Goal: Task Accomplishment & Management: Manage account settings

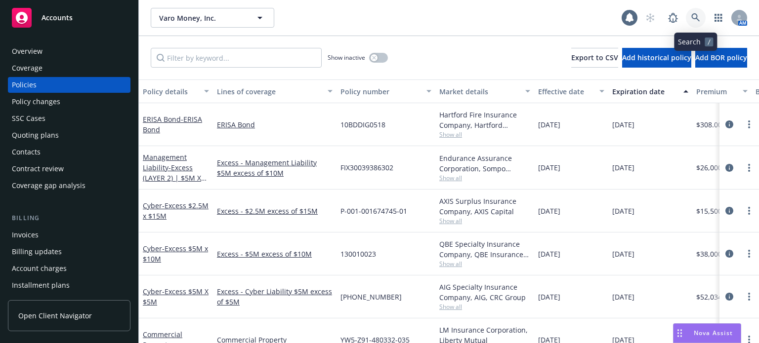
click at [700, 13] on link at bounding box center [696, 18] width 20 height 20
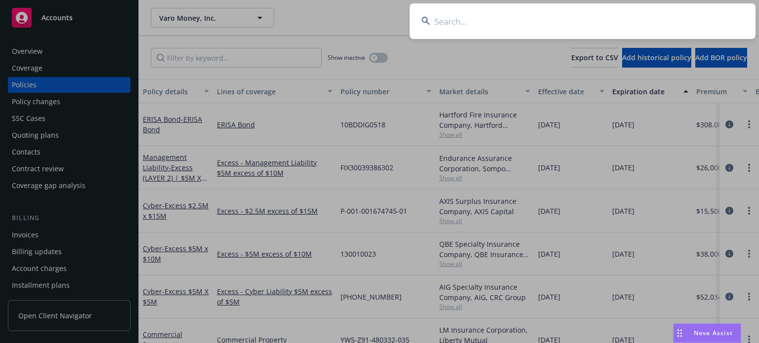
click at [446, 20] on input at bounding box center [582, 21] width 346 height 36
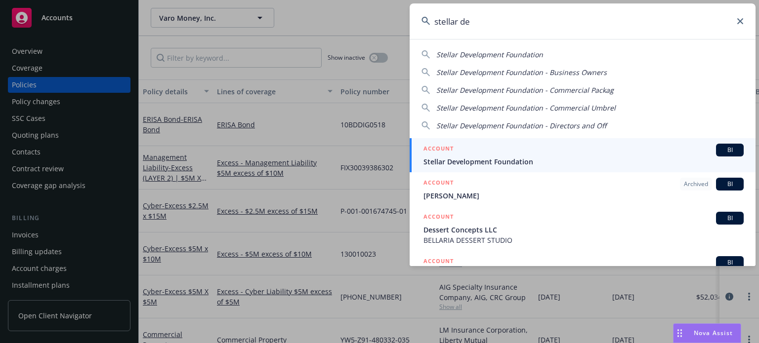
type input "stellar de"
click at [476, 163] on span "Stellar Development Foundation" at bounding box center [583, 162] width 320 height 10
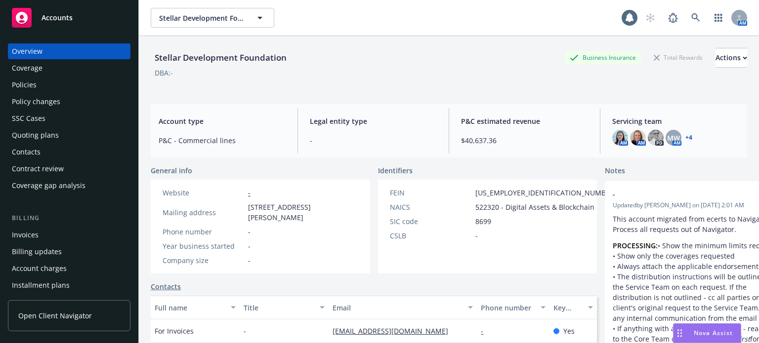
click at [81, 80] on div "Policies" at bounding box center [69, 85] width 115 height 16
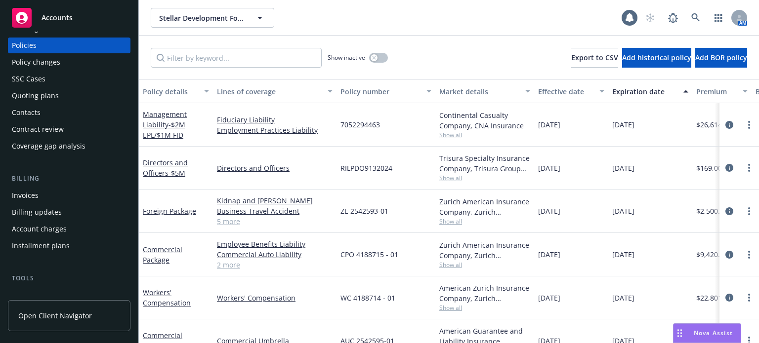
scroll to position [99, 0]
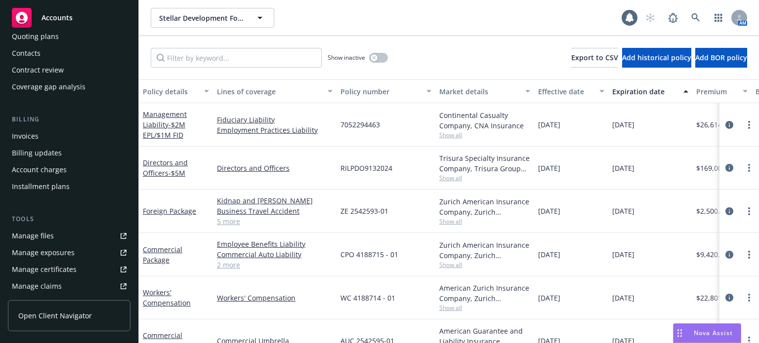
click at [47, 234] on div "Manage files" at bounding box center [33, 236] width 42 height 16
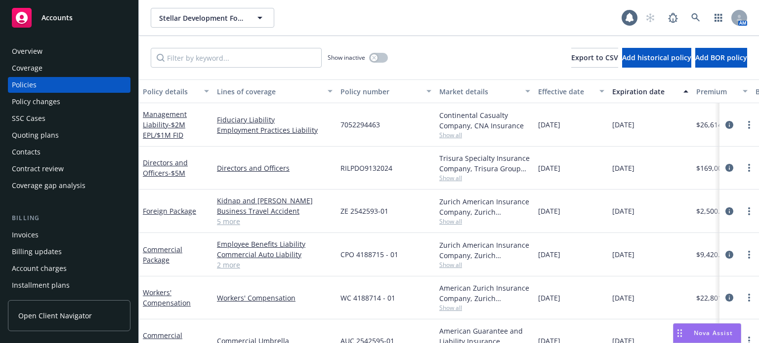
click at [47, 134] on div "Quoting plans" at bounding box center [35, 135] width 47 height 16
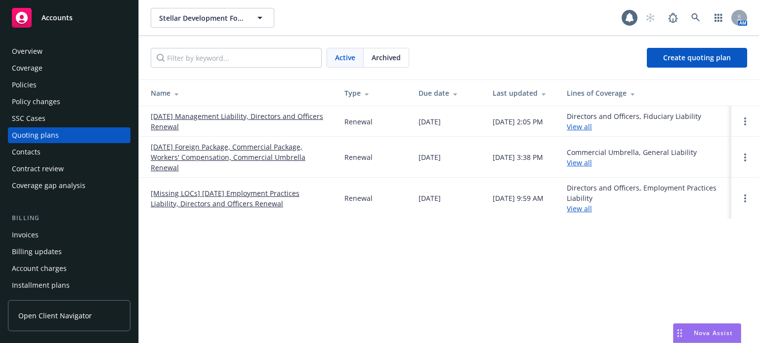
click at [226, 112] on link "08/20/25 Management Liability, Directors and Officers Renewal" at bounding box center [240, 121] width 178 height 21
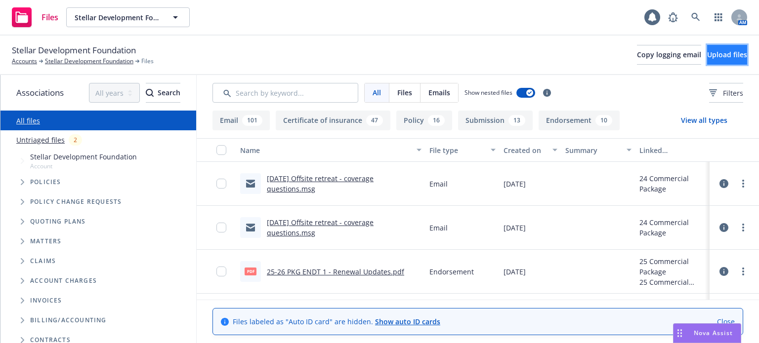
click at [707, 57] on span "Upload files" at bounding box center [727, 54] width 40 height 9
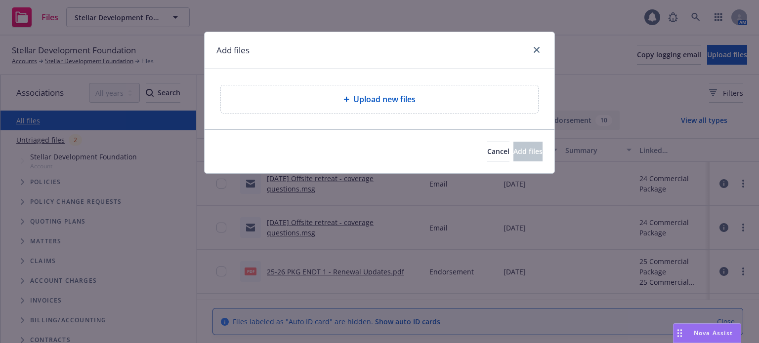
click at [332, 90] on div "Upload new files" at bounding box center [379, 99] width 317 height 28
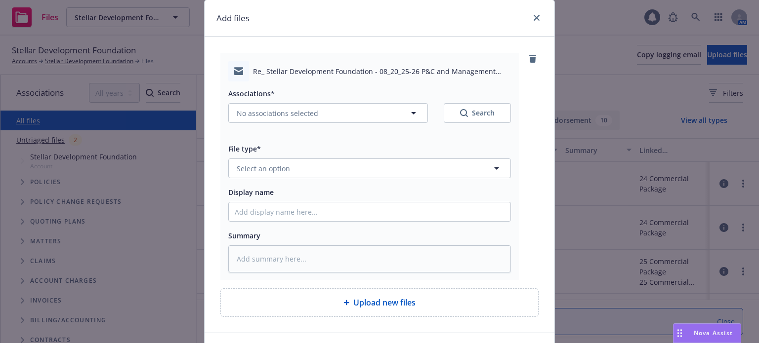
scroll to position [49, 0]
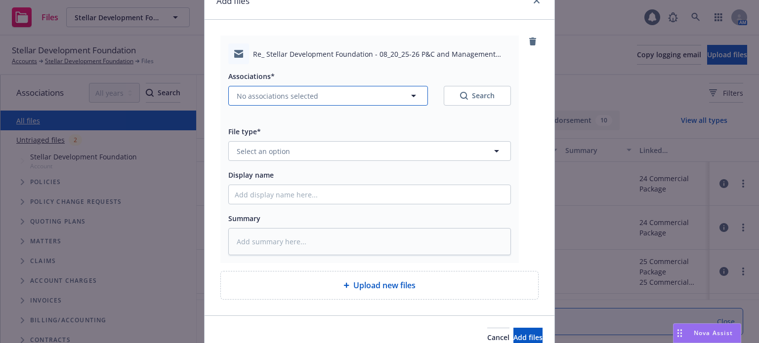
click at [283, 97] on span "No associations selected" at bounding box center [278, 96] width 82 height 10
type textarea "x"
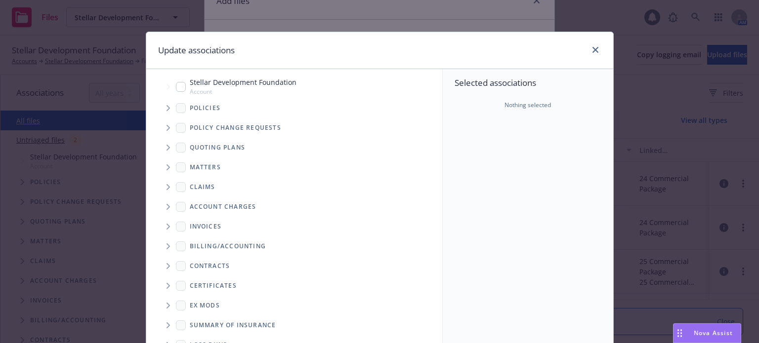
click at [163, 150] on span "Tree Example" at bounding box center [168, 148] width 16 height 16
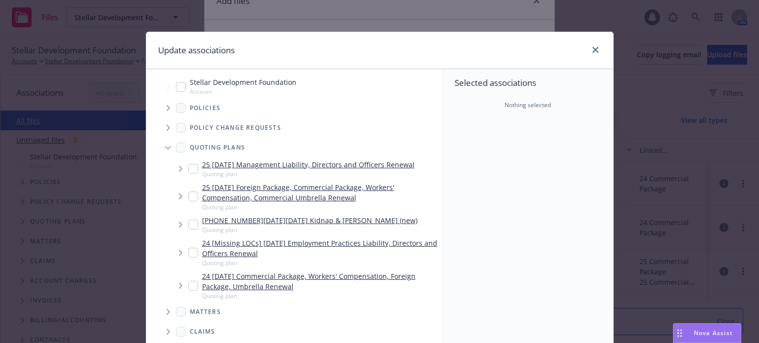
click at [188, 168] on input "Tree Example" at bounding box center [193, 169] width 10 height 10
checkbox input "true"
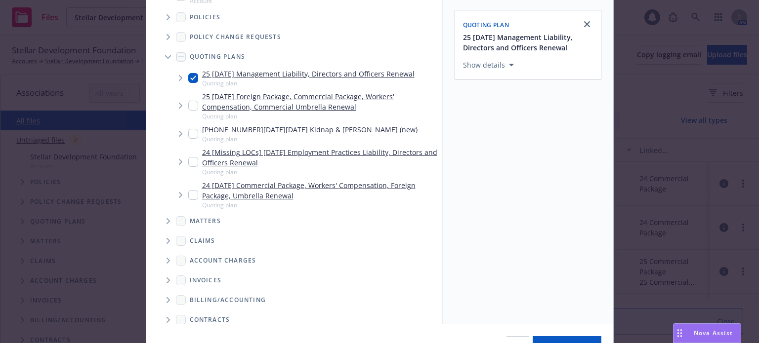
scroll to position [147, 0]
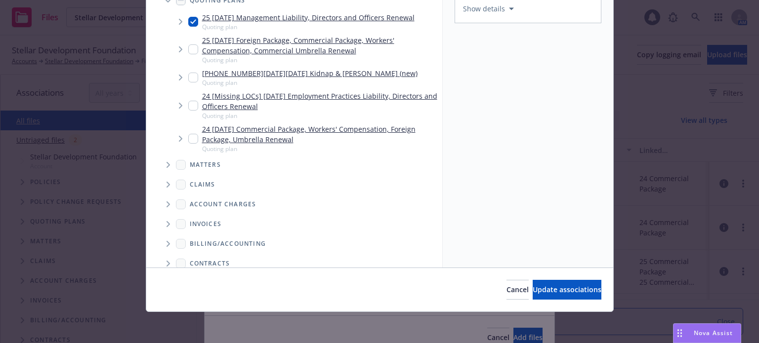
click at [535, 277] on div "Cancel Update associations" at bounding box center [379, 290] width 467 height 44
click at [542, 282] on button "Update associations" at bounding box center [566, 290] width 69 height 20
type textarea "x"
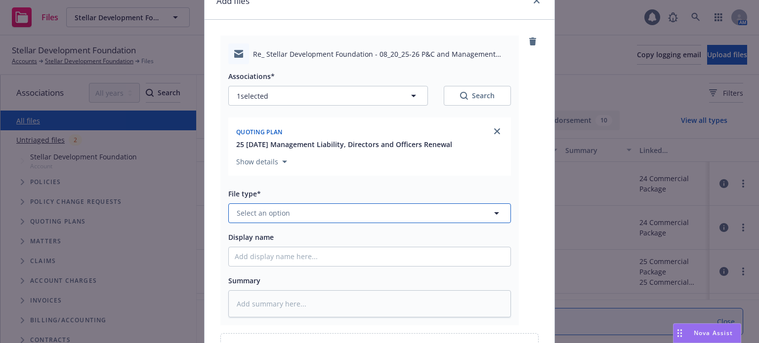
click at [302, 213] on button "Select an option" at bounding box center [369, 214] width 283 height 20
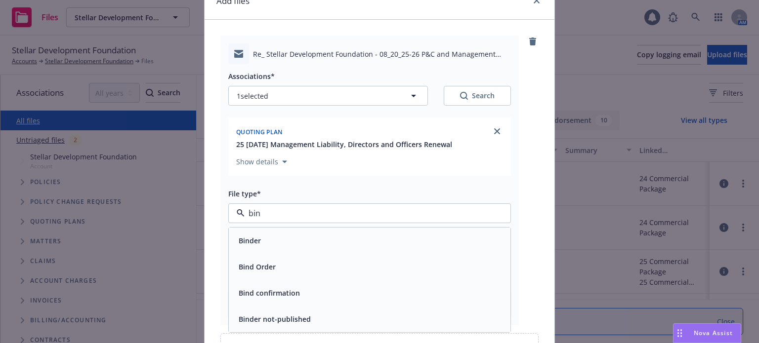
type input "bind"
click at [266, 264] on span "Bind Order" at bounding box center [257, 267] width 37 height 10
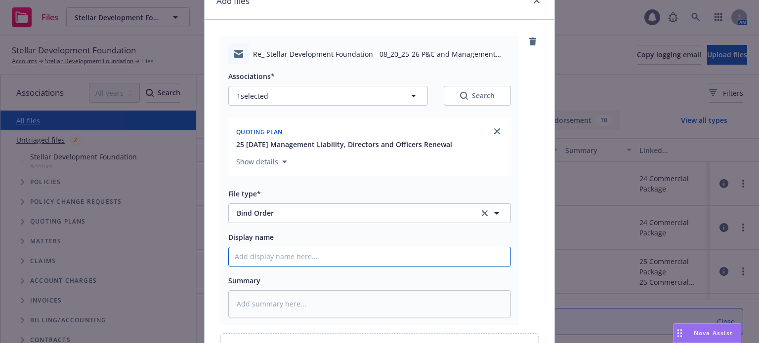
click at [277, 252] on input "Display name" at bounding box center [370, 256] width 282 height 19
type textarea "x"
type input "I"
type textarea "x"
type input "In"
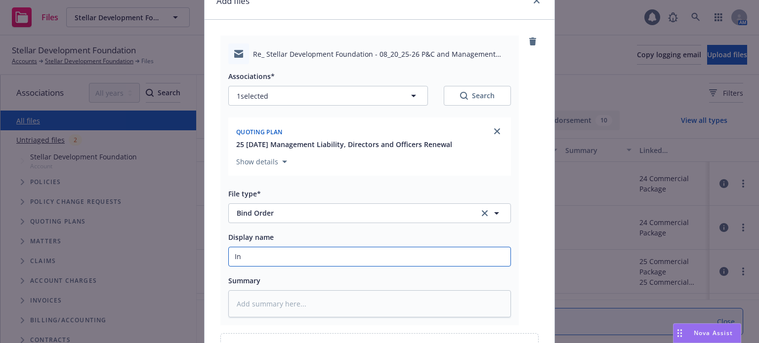
type textarea "x"
type input "Ins"
type textarea "x"
type input "Insu"
type textarea "x"
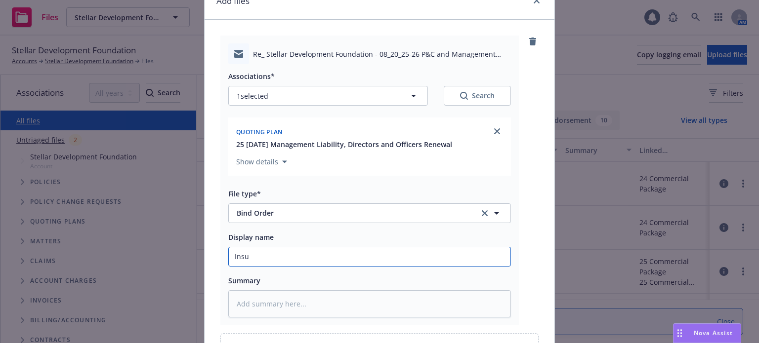
type input "Insur"
type textarea "x"
type input "Insure"
type textarea "x"
type input "Insured"
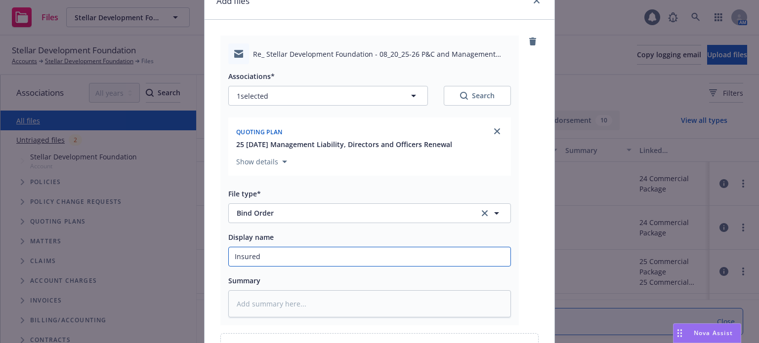
type textarea "x"
type input "Insured"
type textarea "x"
type input "Insured b"
type textarea "x"
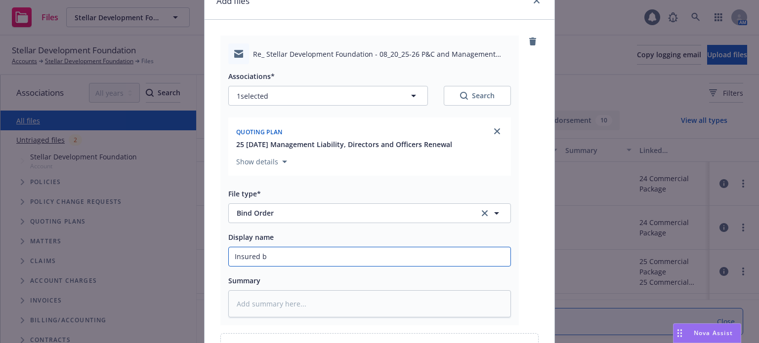
type input "Insured bi"
type textarea "x"
type input "Insured bind"
type textarea "x"
type input "Insured bind"
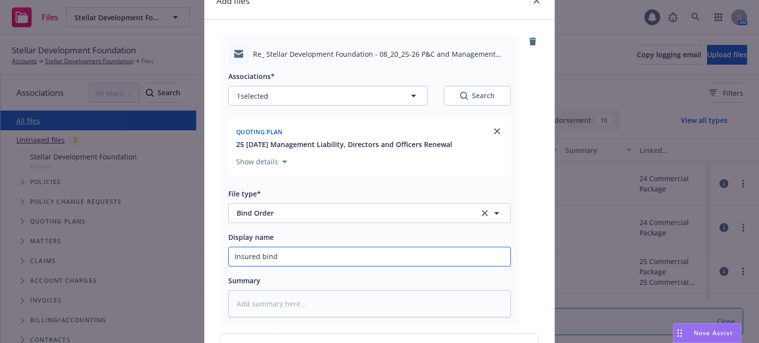
type textarea "x"
type input "Insured bind o"
type textarea "x"
type input "Insured bind or"
type textarea "x"
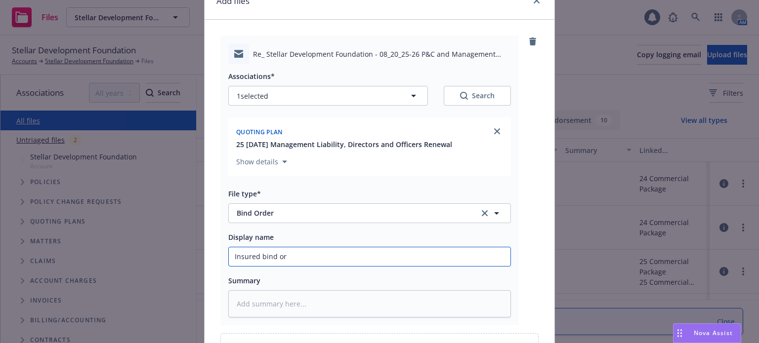
type input "Insured bind ord"
type textarea "x"
type input "Insured bind orde"
type textarea "x"
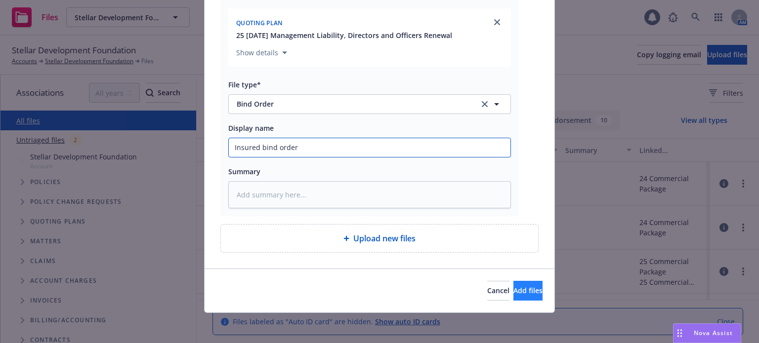
type input "Insured bind order"
click at [513, 281] on button "Add files" at bounding box center [527, 291] width 29 height 20
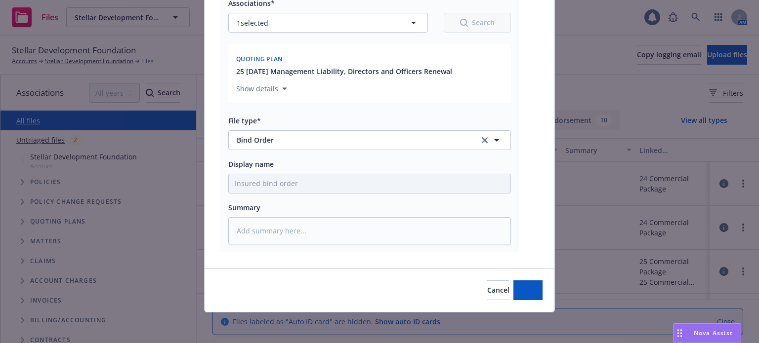
type textarea "x"
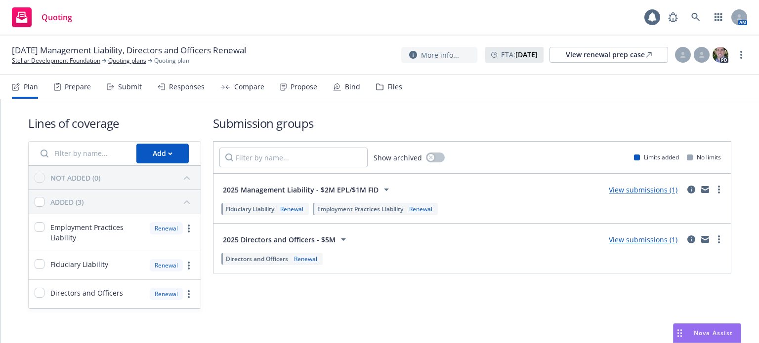
click at [650, 237] on link "View submissions (1)" at bounding box center [643, 239] width 69 height 9
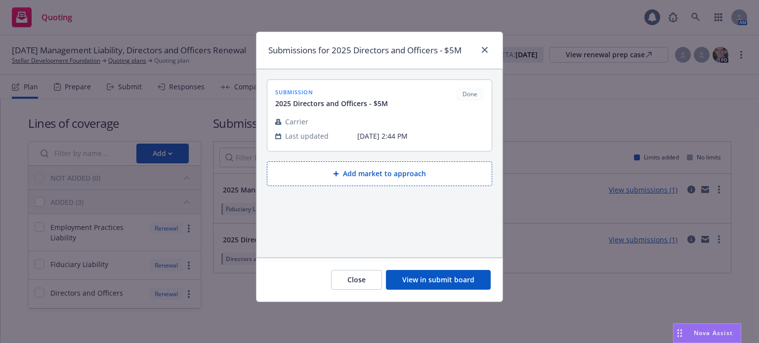
click at [425, 284] on button "View in submit board" at bounding box center [438, 280] width 105 height 20
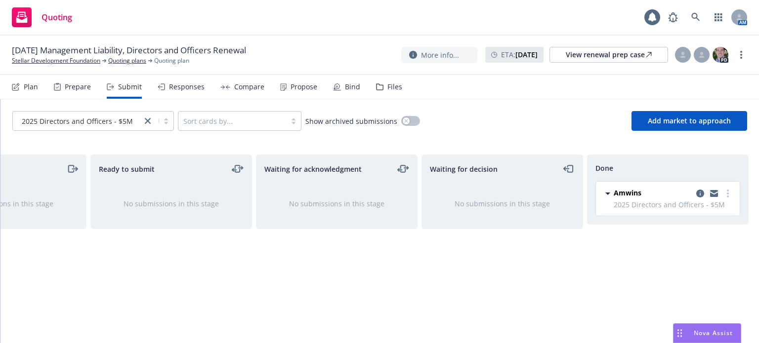
scroll to position [0, 89]
click at [701, 193] on icon "copy logging email" at bounding box center [698, 194] width 8 height 8
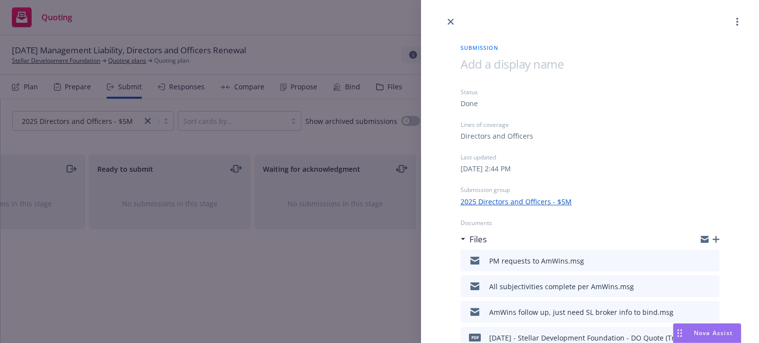
click at [712, 238] on icon "button" at bounding box center [715, 239] width 7 height 7
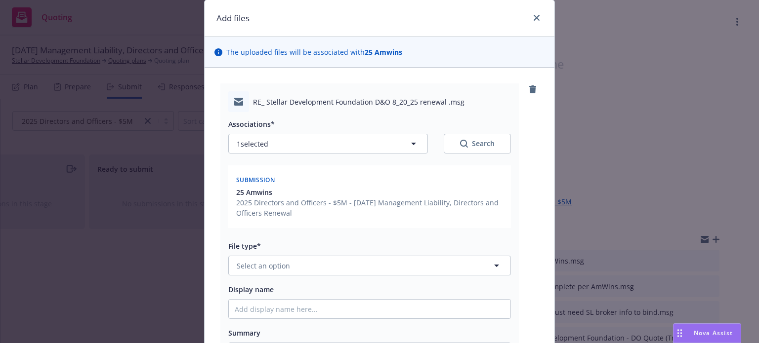
scroll to position [49, 0]
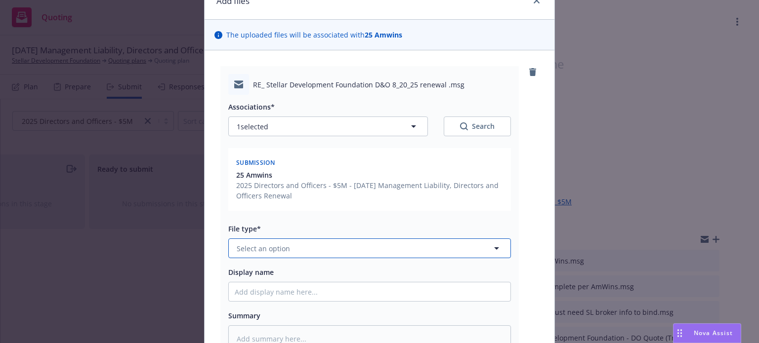
click at [275, 248] on span "Select an option" at bounding box center [263, 249] width 53 height 10
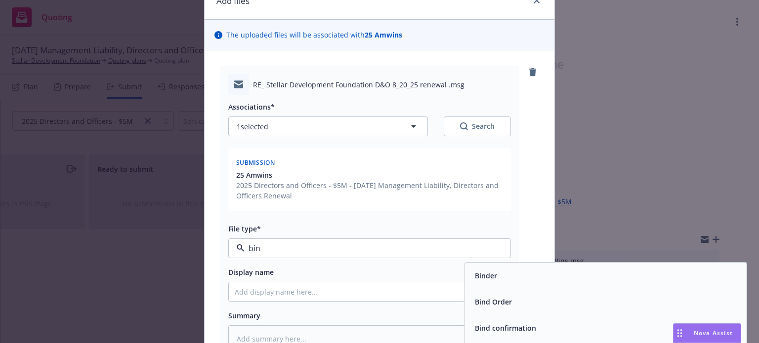
type input "bind"
click at [517, 295] on div "Bind Order" at bounding box center [606, 302] width 270 height 14
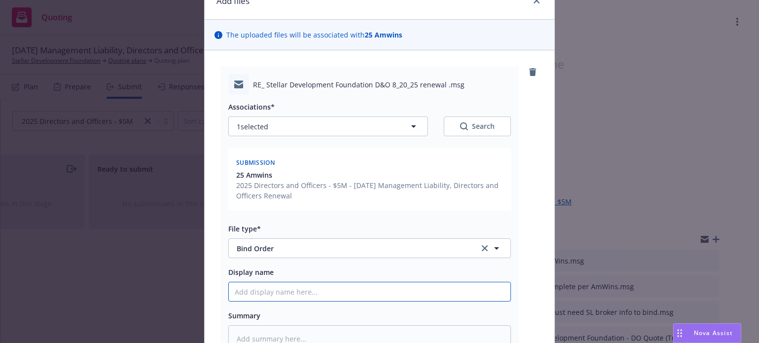
click at [307, 292] on input "Display name" at bounding box center [370, 292] width 282 height 19
type textarea "x"
type input "B"
type textarea "x"
type input "Bi"
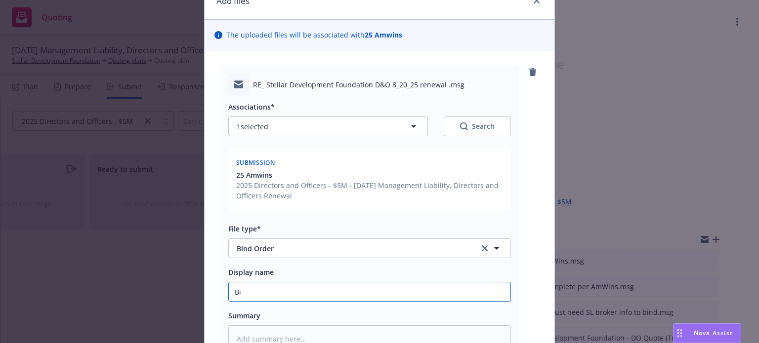
type textarea "x"
type input "Bind"
type textarea "x"
type input "Bind"
type textarea "x"
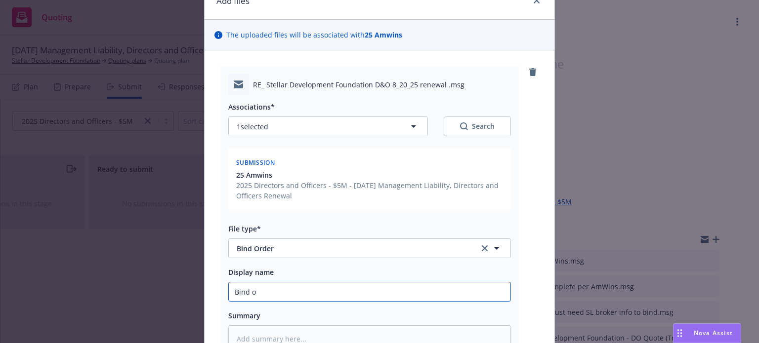
type input "Bind or"
type textarea "x"
type input "Bind ord"
type textarea "x"
type input "Bind orde"
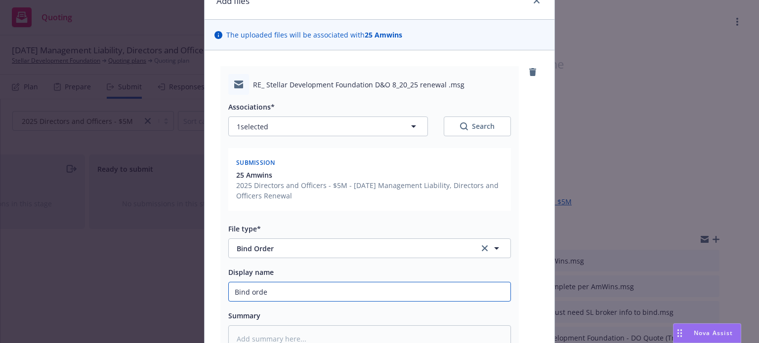
type textarea "x"
type input "Bind order"
type textarea "x"
type input "Bind order"
type textarea "x"
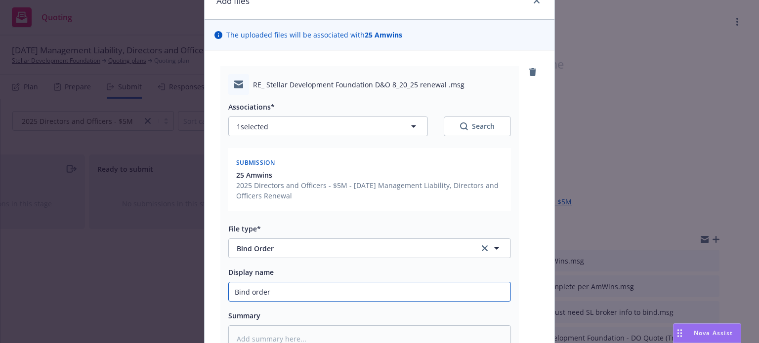
type input "Bind order t"
type textarea "x"
type input "Bind order to"
type textarea "x"
type input "Bind order to"
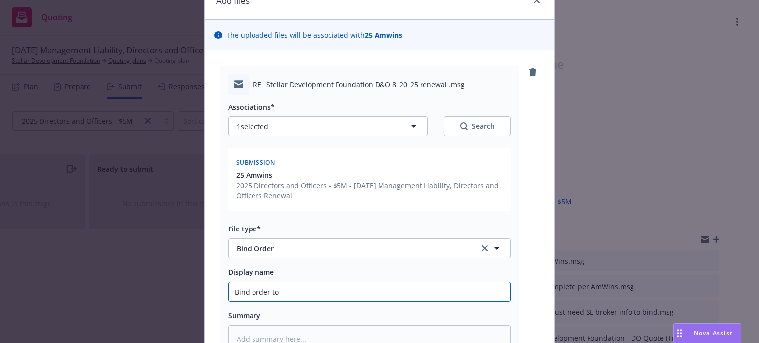
type textarea "x"
type input "Bind order to A"
type textarea "x"
type input "Bind order to Am"
type textarea "x"
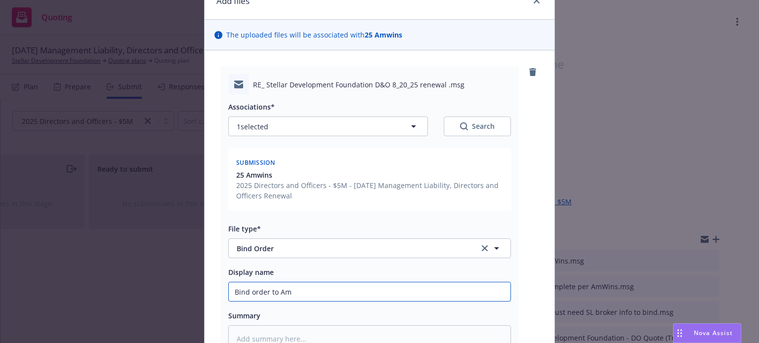
type input "Bind order to AmW"
type textarea "x"
type input "Bind order to AmWi"
type textarea "x"
type input "Bind order to AmWin"
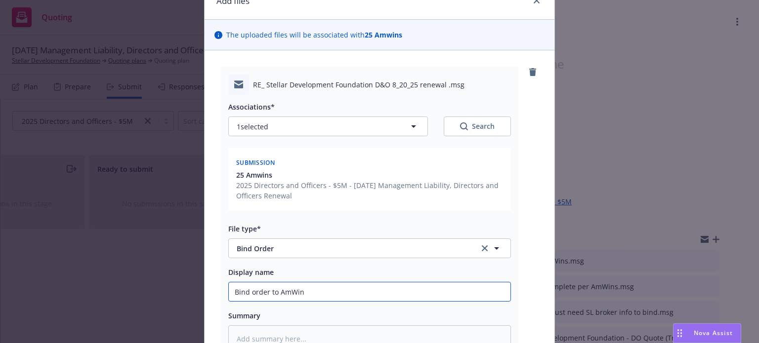
type textarea "x"
type input "Bind order to AmWins"
type textarea "x"
type input "Bind order to AmWins"
type textarea "x"
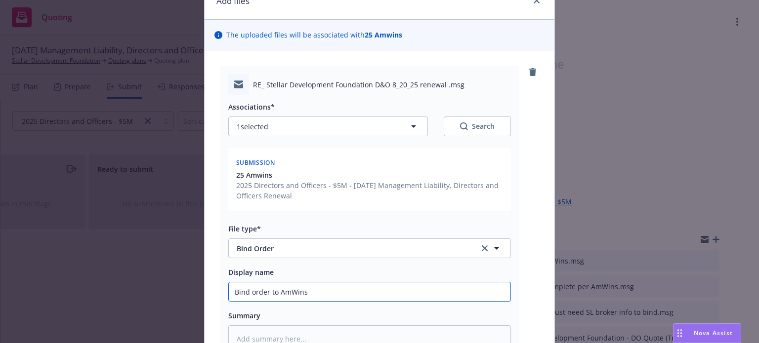
type input "Bind order to AmWins ("
type textarea "x"
type input "Bind order to AmWins (w"
type textarea "x"
type input "Bind order to AmWins (w/"
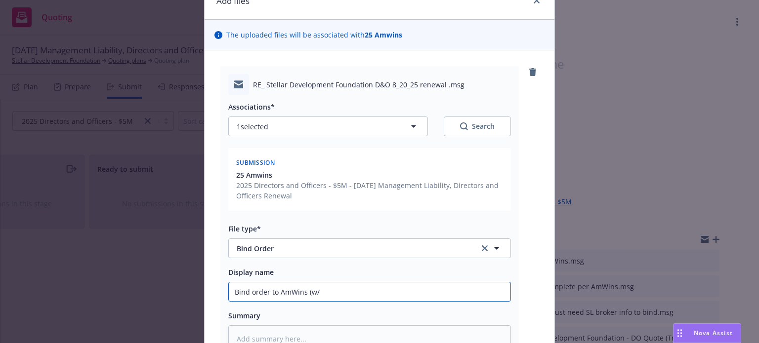
type textarea "x"
type input "Bind order to AmWins (w/ c"
type textarea "x"
type input "Bind order to AmWins (w/ cha"
type textarea "x"
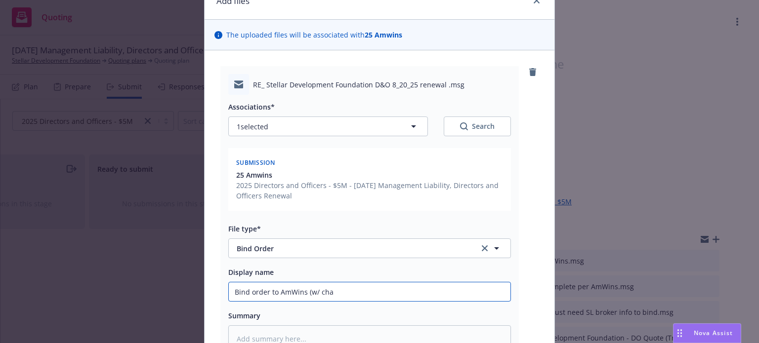
type input "Bind order to AmWins (w/ chan"
type textarea "x"
type input "Bind order to AmWins (w/ chang"
type textarea "x"
type input "Bind order to AmWins (w/ change"
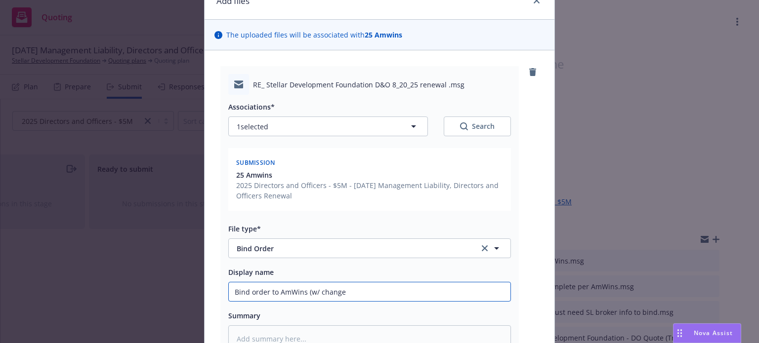
type textarea "x"
type input "Bind order to AmWins (w/ changes"
type textarea "x"
type input "Bind order to AmWins (w/ changes)"
type textarea "x"
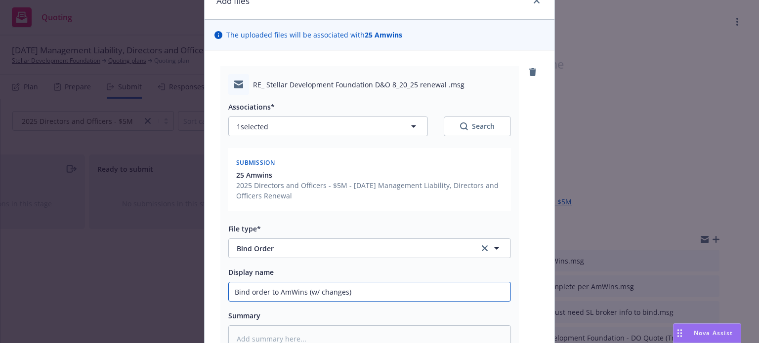
type input "Bind order to AmWins (w/ changes)"
type textarea "x"
type input "Bind order to AmWins (w/ changes) -"
type textarea "x"
type input "Bind order to AmWins (w/ changes) -"
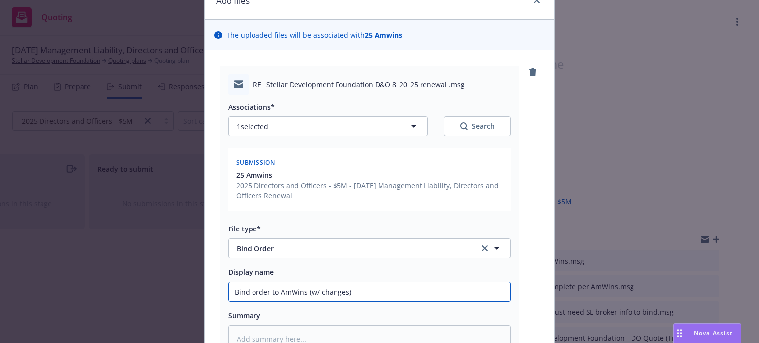
type textarea "x"
type input "Bind order to AmWins (w/ changes) - D"
type textarea "x"
type input "Bind order to AmWins (w/ changes) - D*"
type textarea "x"
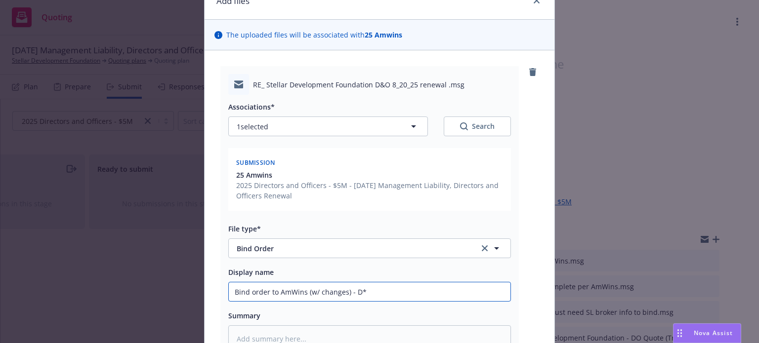
type input "Bind order to AmWins (w/ changes) - D"
type textarea "x"
type input "Bind order to AmWins (w/ changes) - D&"
type textarea "x"
type input "Bind order to AmWins (w/ changes) - D&O"
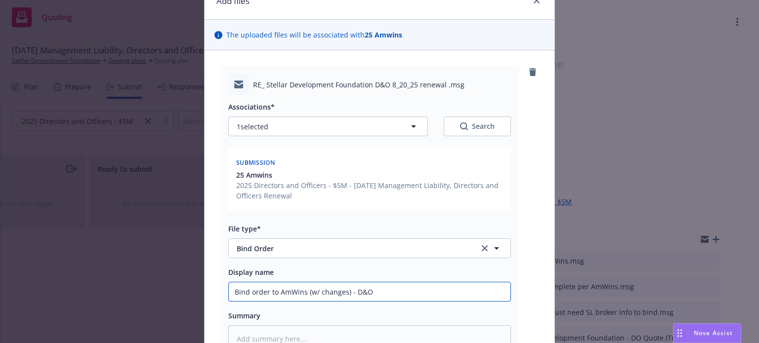
type textarea "x"
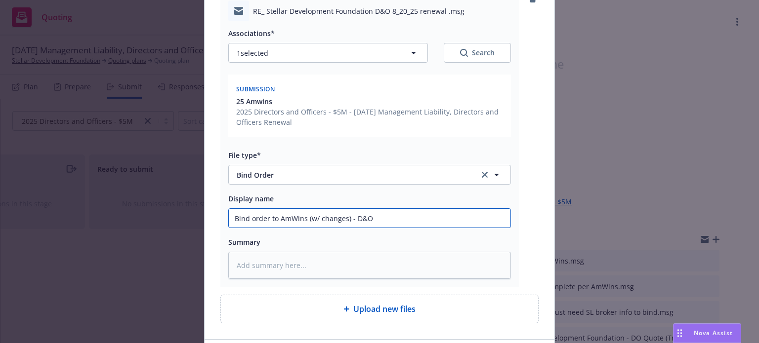
scroll to position [148, 0]
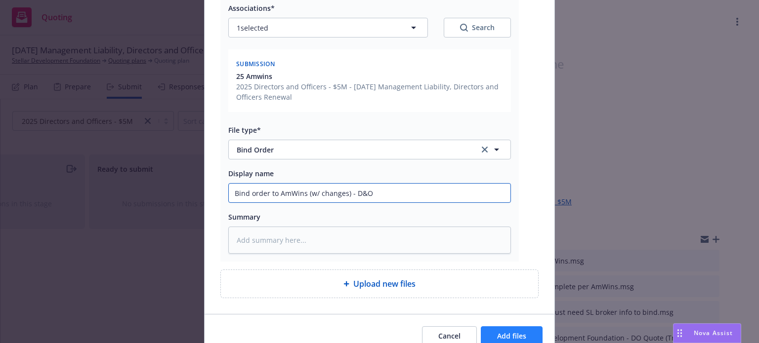
type input "Bind order to AmWins (w/ changes) - D&O"
click at [497, 339] on span "Add files" at bounding box center [511, 335] width 29 height 9
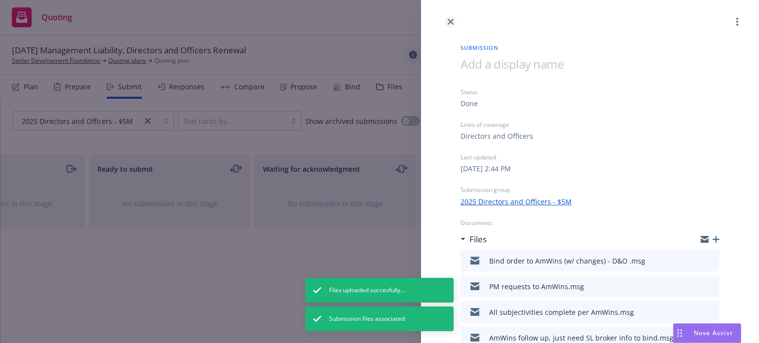
click at [449, 24] on icon "close" at bounding box center [451, 22] width 6 height 6
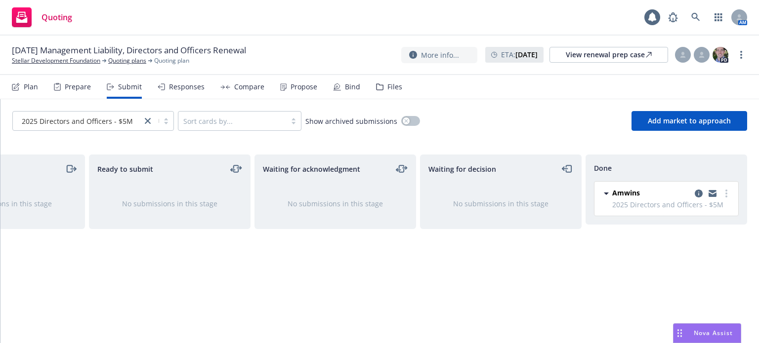
click at [94, 117] on span "2025 Directors and Officers - $5M" at bounding box center [77, 121] width 111 height 10
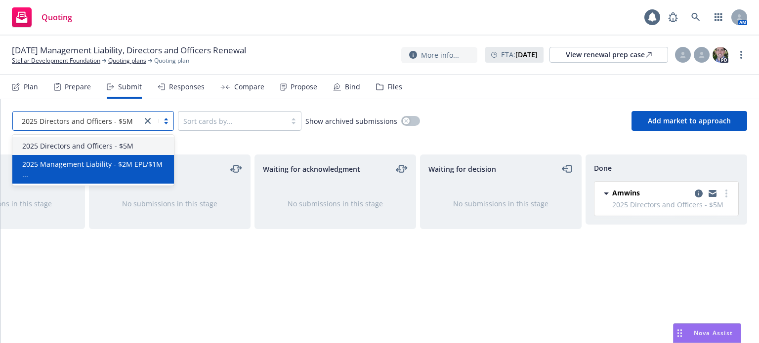
click at [79, 159] on span "2025 Management Liability - $2M EPL/$1M ..." at bounding box center [95, 169] width 146 height 21
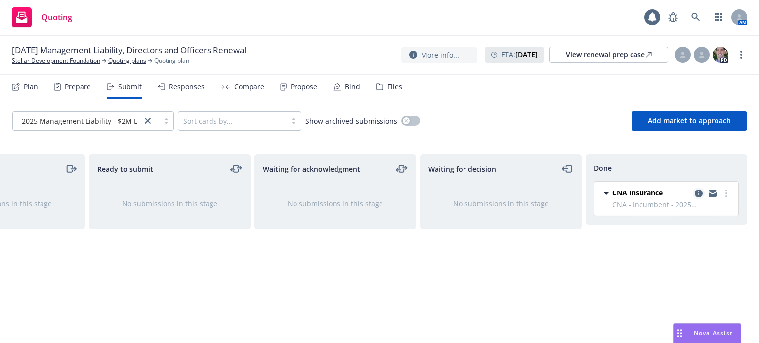
click at [701, 193] on icon "copy logging email" at bounding box center [698, 194] width 8 height 8
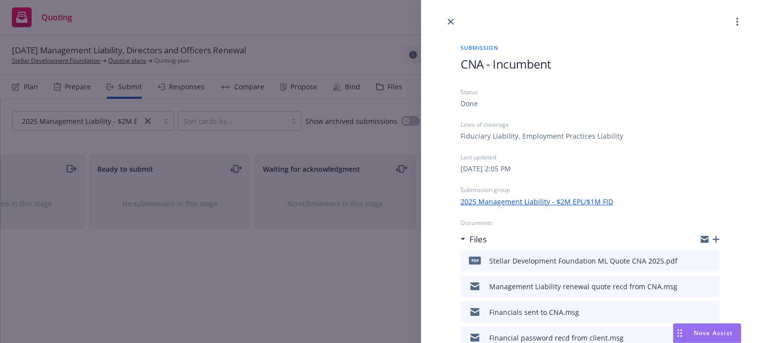
click at [712, 239] on icon "button" at bounding box center [715, 239] width 7 height 7
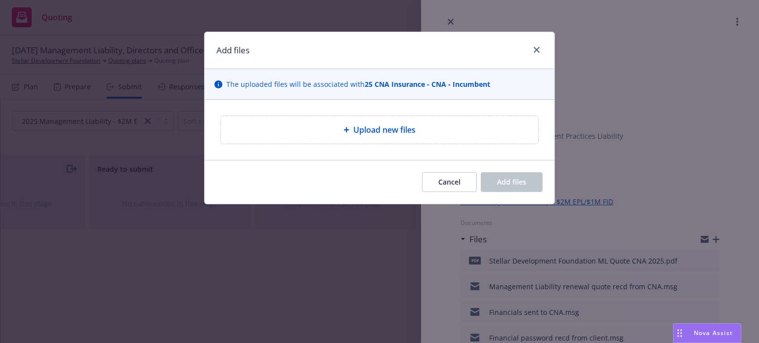
type textarea "x"
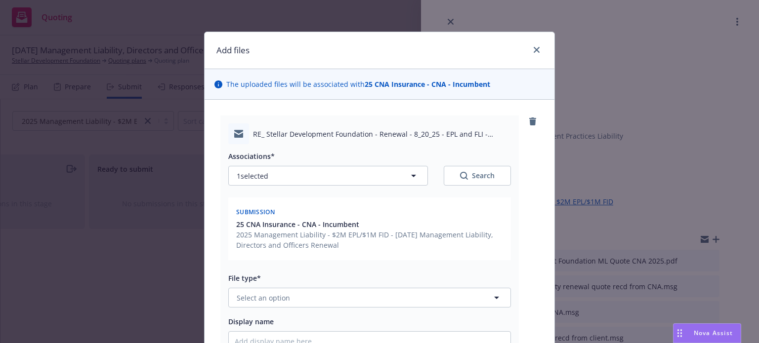
scroll to position [49, 0]
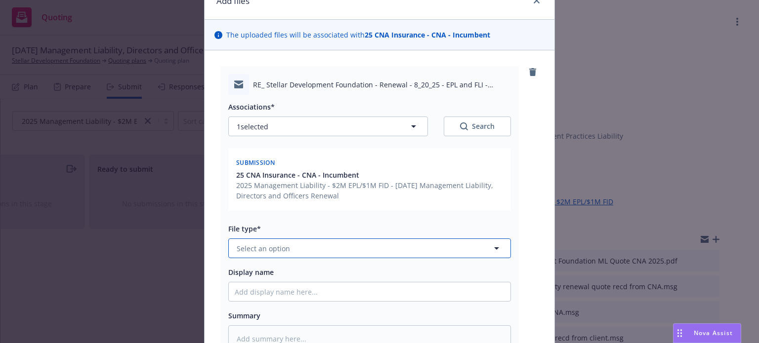
click at [304, 248] on button "Select an option" at bounding box center [369, 249] width 283 height 20
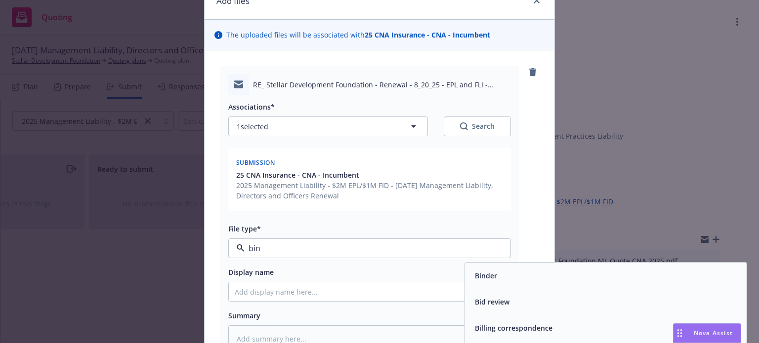
type input "bind"
click at [494, 299] on span "Bind Order" at bounding box center [493, 302] width 37 height 10
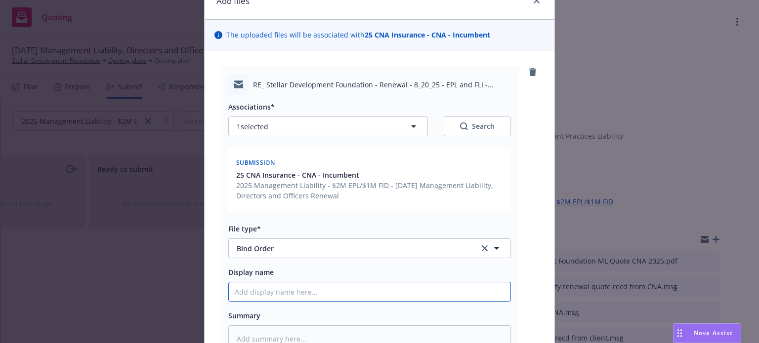
click at [287, 293] on input "Display name" at bounding box center [370, 292] width 282 height 19
type textarea "x"
type input "B"
type textarea "x"
type input "Bi"
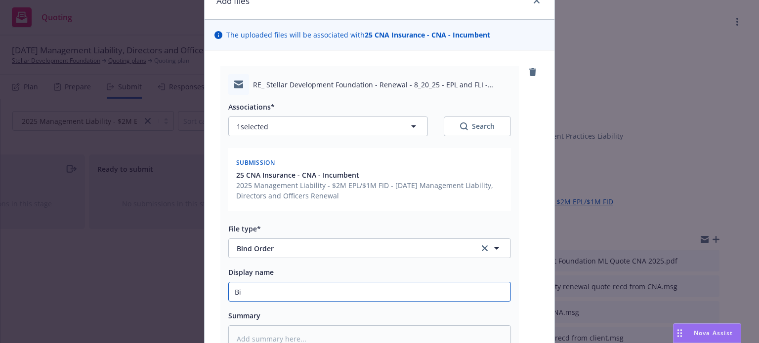
type textarea "x"
type input "Bin"
type textarea "x"
type input "Bind"
type textarea "x"
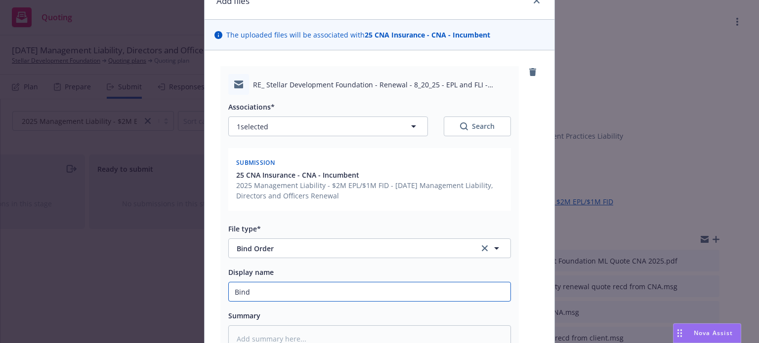
type input "Bind"
type textarea "x"
type input "Bind or"
type textarea "x"
type input "Bind ord"
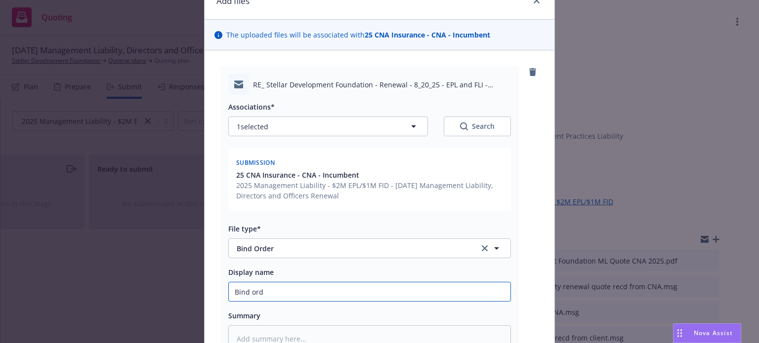
type textarea "x"
type input "Bind orde"
type textarea "x"
type input "Bind order"
type textarea "x"
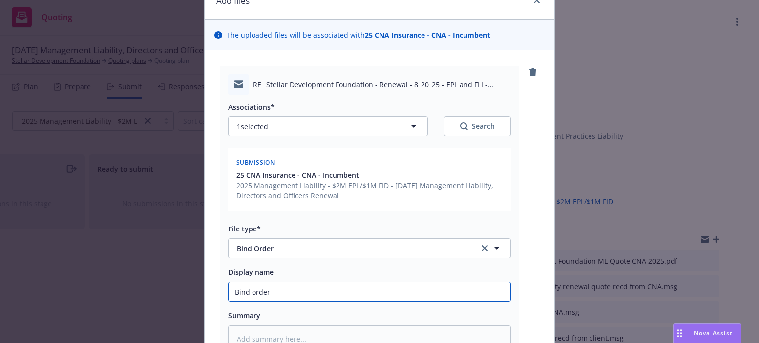
type input "Bind order"
type textarea "x"
type input "Bind order t"
type textarea "x"
type input "Bind order to"
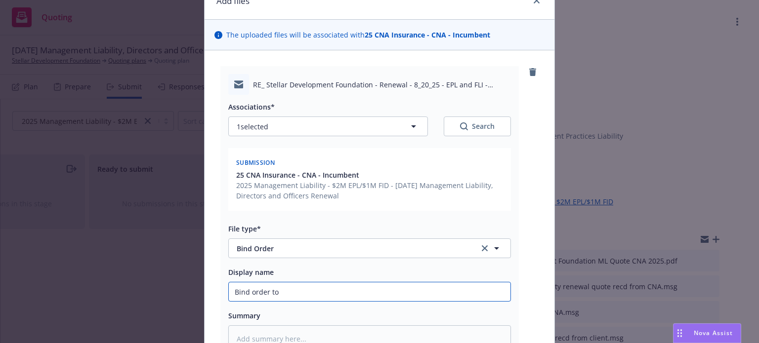
type textarea "x"
type input "Bind order to"
type textarea "x"
type input "Bind order to C"
type textarea "x"
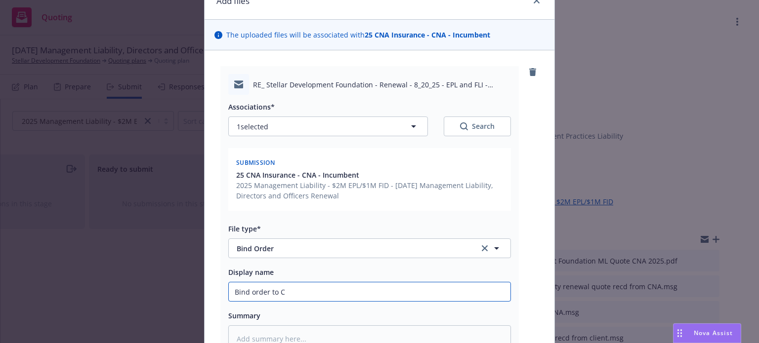
type input "Bind order to CN"
type textarea "x"
type input "Bind order to CNA"
type textarea "x"
type input "Bind order to CNA-"
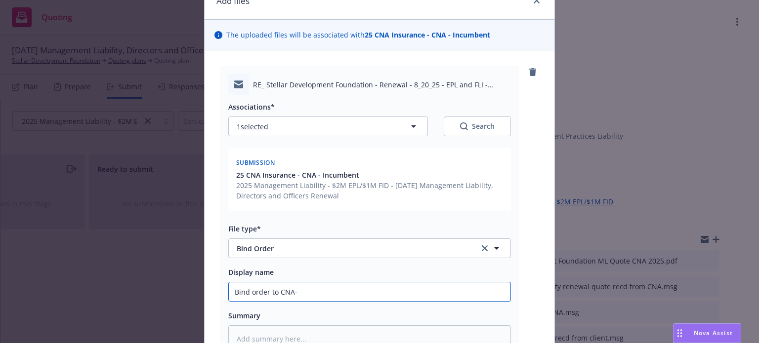
type textarea "x"
type input "Bind order to CNA-M"
type textarea "x"
type input "Bind order to CNA-"
type textarea "x"
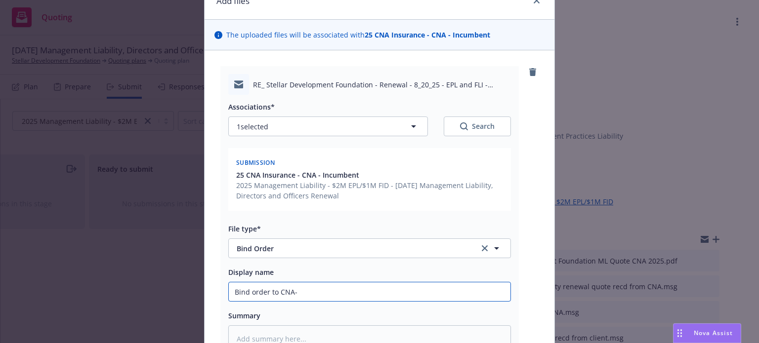
type input "Bind order to CNA"
type textarea "x"
type input "Bind order to CNA-"
type textarea "x"
type input "Bind order to CNA-E"
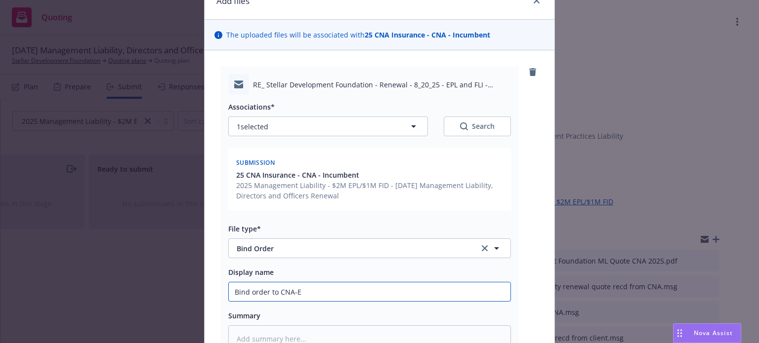
type textarea "x"
type input "Bind order to CNA-EP"
type textarea "x"
type input "Bind order to CNA-EPL"
type textarea "x"
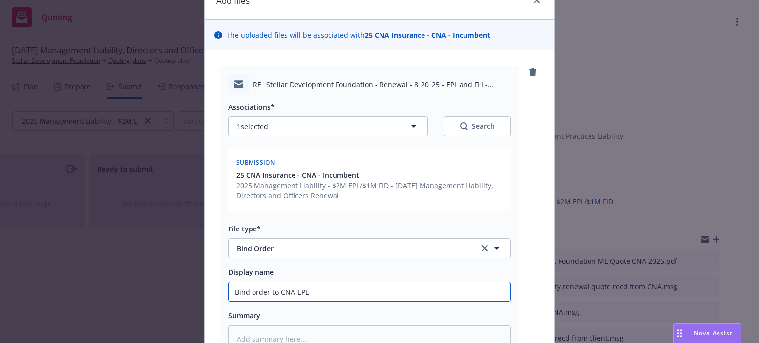
type input "Bind order to CNA-EPL,"
type textarea "x"
type input "Bind order to CNA-EPL,"
type textarea "x"
type input "Bind order to CNA-EPL, F"
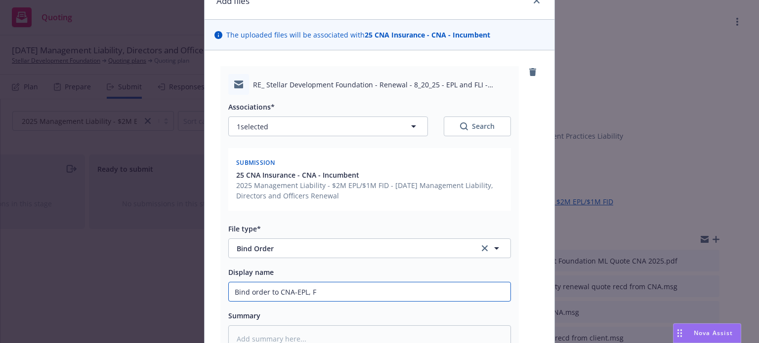
type textarea "x"
type input "Bind order to CNA-EPL, Fi"
type textarea "x"
type input "Bind order to CNA-EPL, Fid"
type textarea "x"
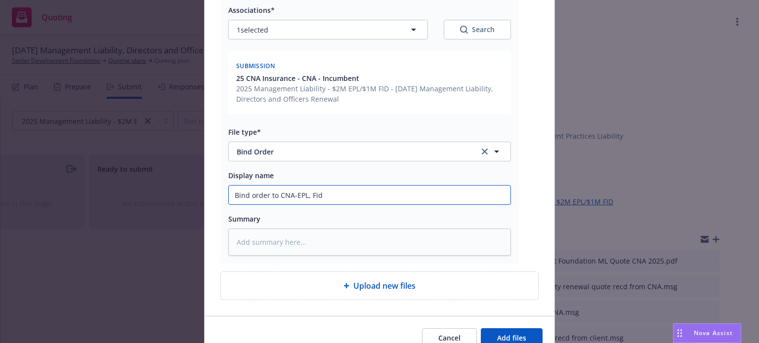
scroll to position [148, 0]
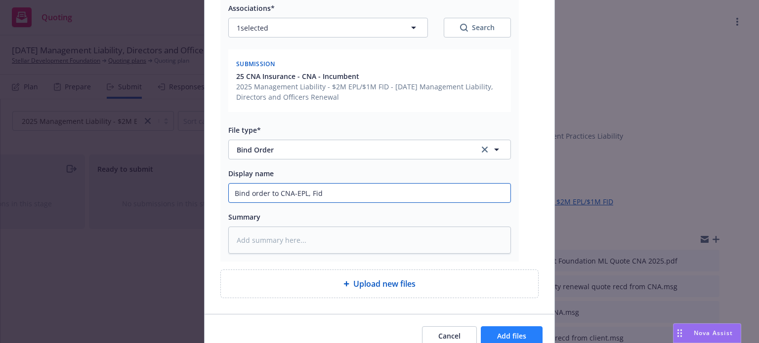
type input "Bind order to CNA-EPL, Fid"
click at [506, 332] on span "Add files" at bounding box center [511, 335] width 29 height 9
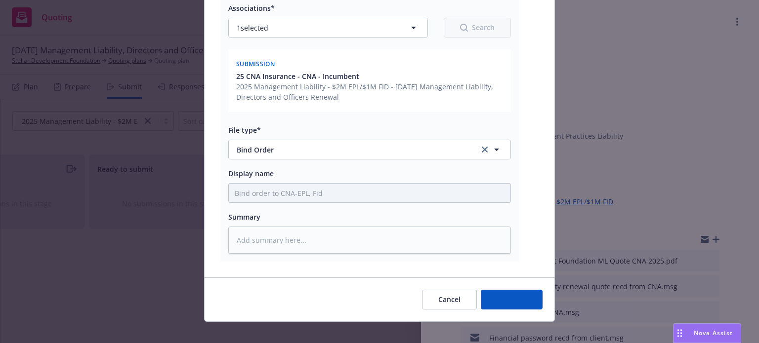
type textarea "x"
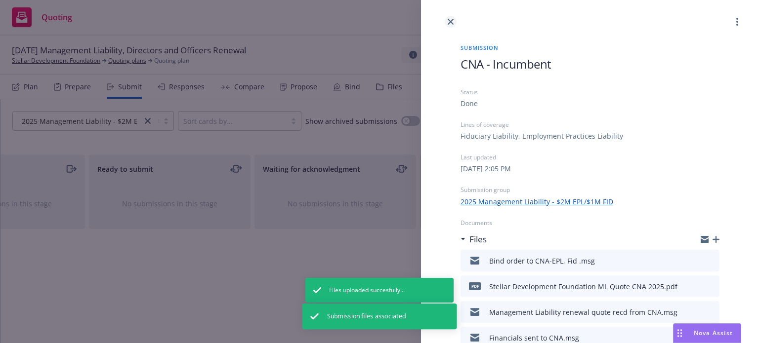
click at [452, 20] on icon "close" at bounding box center [451, 22] width 6 height 6
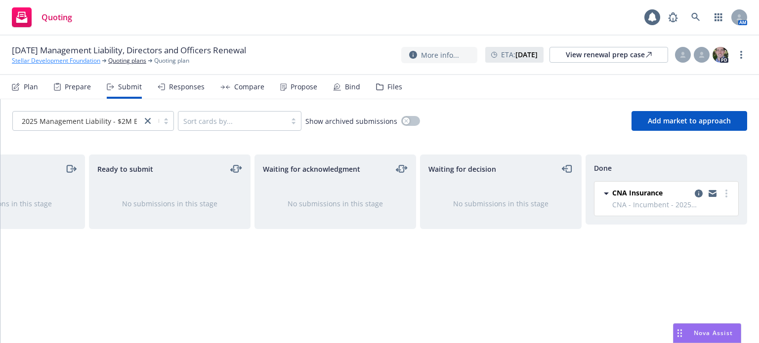
click at [89, 61] on link "Stellar Development Foundation" at bounding box center [56, 60] width 88 height 9
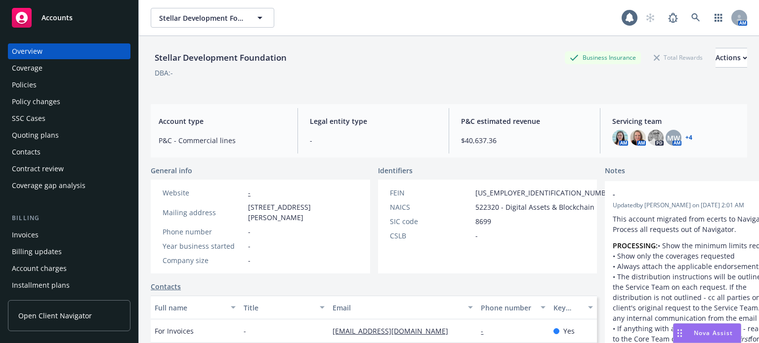
click at [34, 88] on div "Policies" at bounding box center [24, 85] width 25 height 16
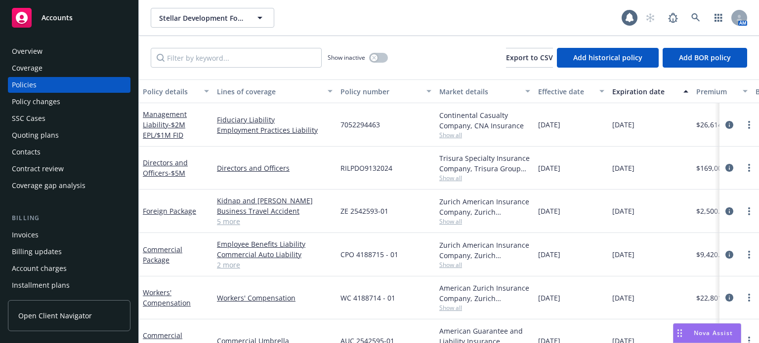
click at [158, 92] on div "Policy details" at bounding box center [170, 91] width 55 height 10
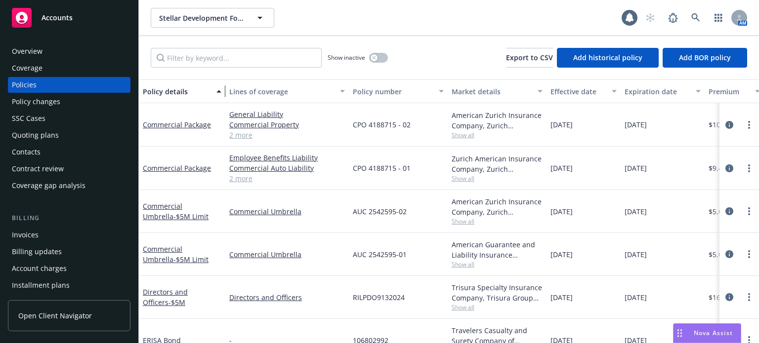
drag, startPoint x: 209, startPoint y: 98, endPoint x: 222, endPoint y: 98, distance: 12.3
click at [222, 98] on div "button" at bounding box center [220, 91] width 5 height 23
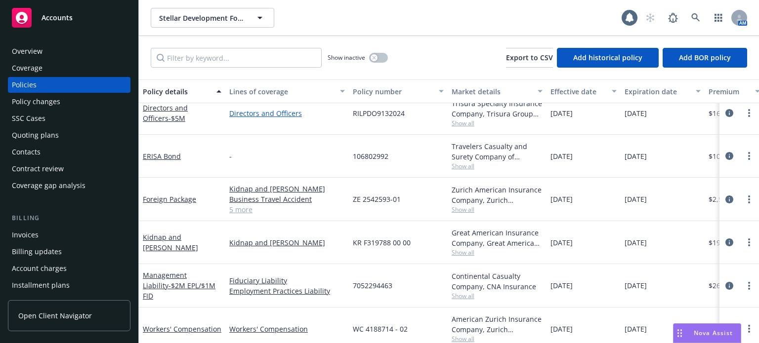
scroll to position [198, 0]
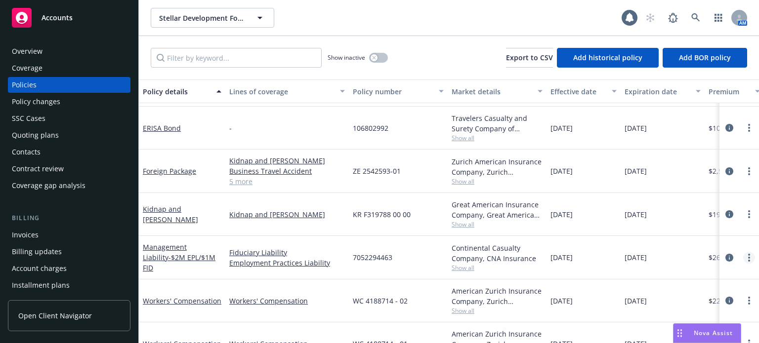
click at [748, 257] on icon "more" at bounding box center [749, 258] width 2 height 8
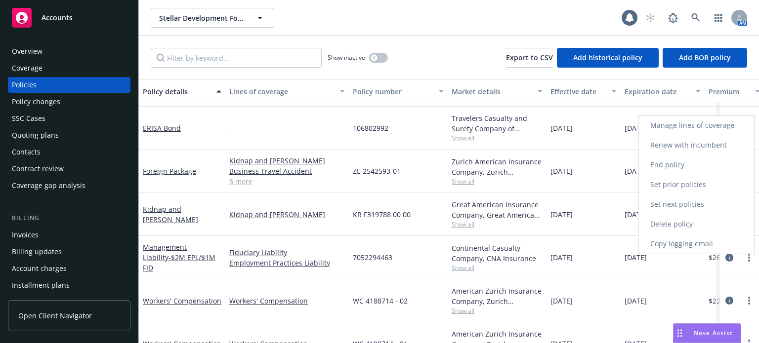
click at [670, 147] on link "Renew with incumbent" at bounding box center [696, 145] width 116 height 20
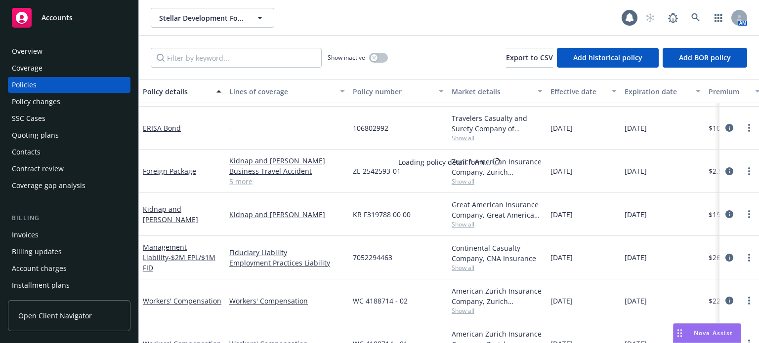
select select "12"
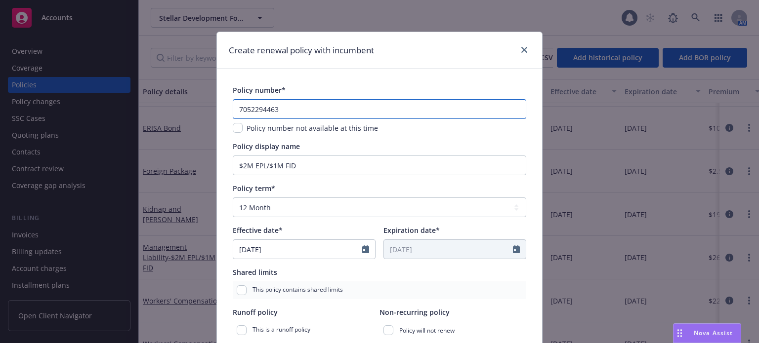
drag, startPoint x: 298, startPoint y: 106, endPoint x: 185, endPoint y: 103, distance: 113.7
click at [185, 103] on div "Create renewal policy with incumbent Policy number* 7052294463 Policy number no…" at bounding box center [379, 171] width 759 height 343
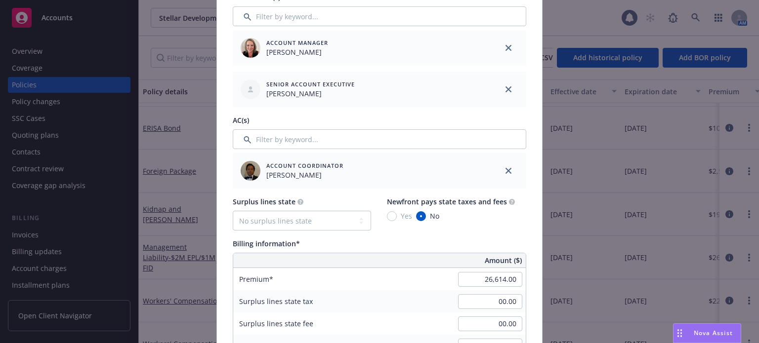
scroll to position [494, 0]
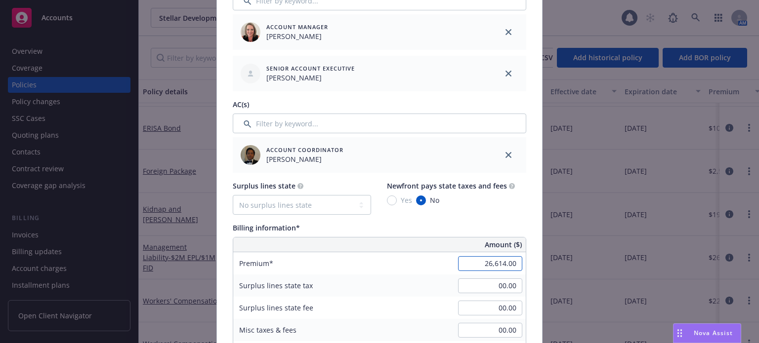
click at [471, 268] on input "26,614.00" at bounding box center [490, 263] width 64 height 15
type input "24,830.00"
click at [423, 255] on div "Premium 24,830.00" at bounding box center [379, 263] width 292 height 22
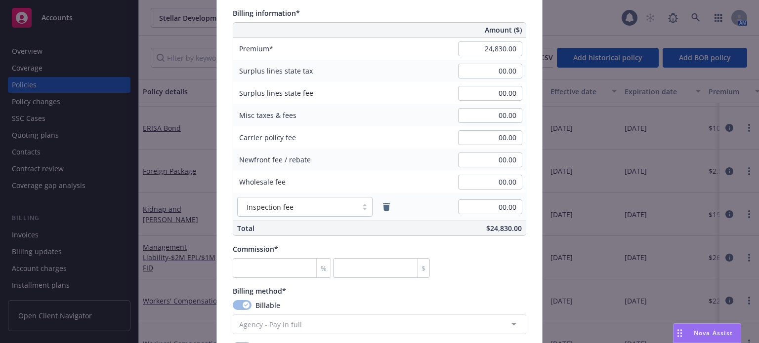
scroll to position [741, 0]
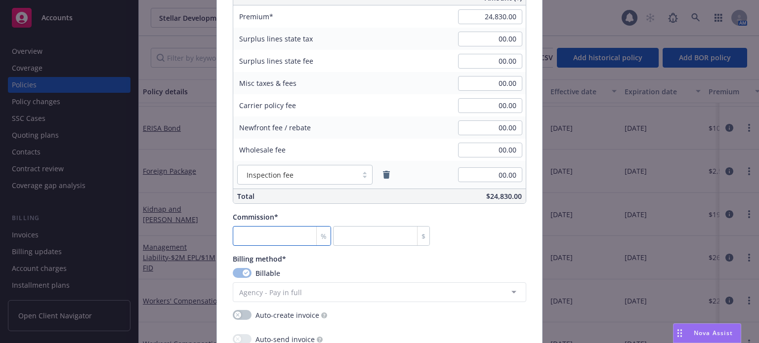
click at [275, 238] on input "number" at bounding box center [282, 236] width 98 height 20
type input "1"
type input "248.3"
type input "15"
type input "3724.5"
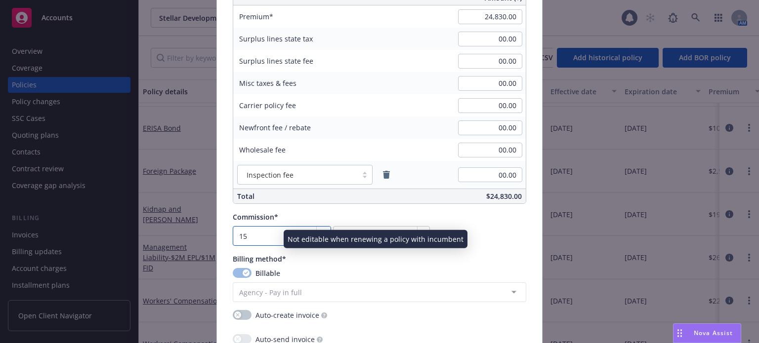
type input "15"
click at [372, 270] on div "Billable" at bounding box center [379, 273] width 293 height 10
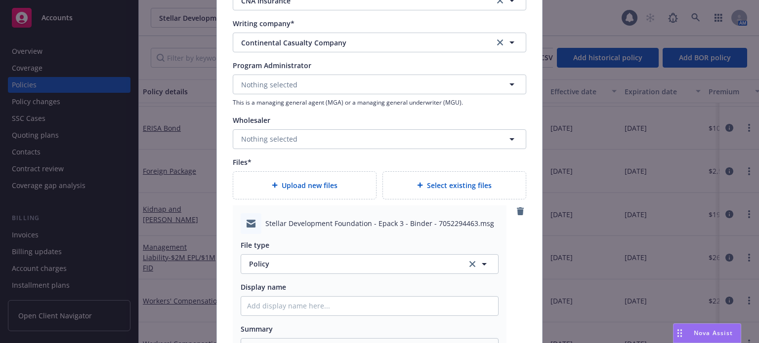
scroll to position [1136, 0]
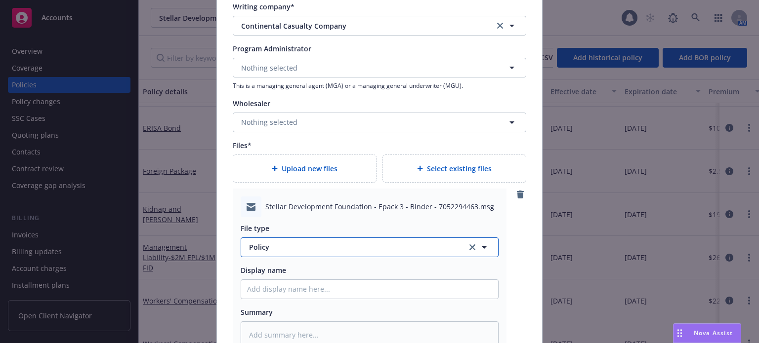
click at [276, 251] on span "Policy" at bounding box center [352, 247] width 206 height 10
type input "emai"
click at [267, 270] on div "Email" at bounding box center [369, 275] width 245 height 14
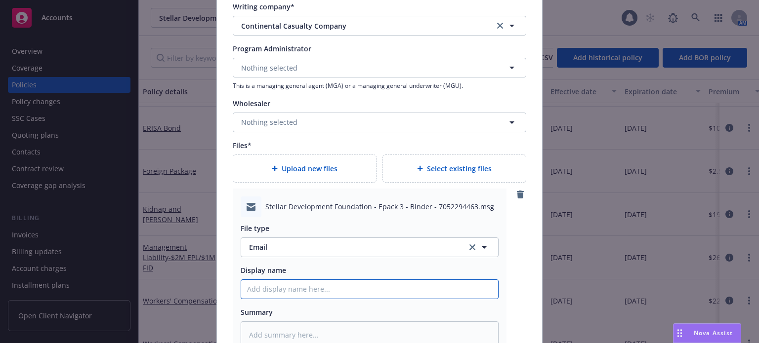
click at [267, 284] on input "Policy display name" at bounding box center [369, 289] width 257 height 19
type textarea "x"
type input "E"
type textarea "x"
type input "EP"
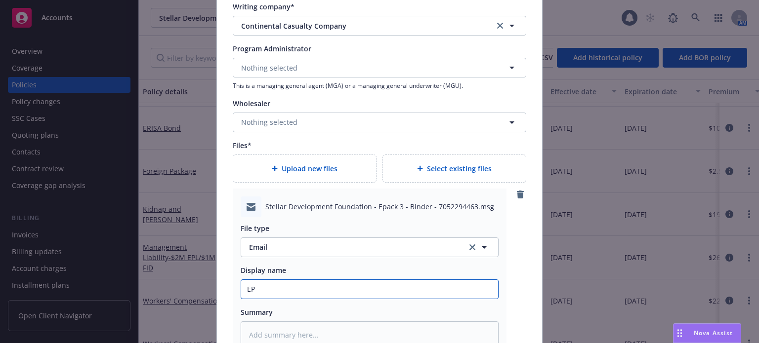
type textarea "x"
type input "EPL"
type textarea "x"
type input "EPL/"
type textarea "x"
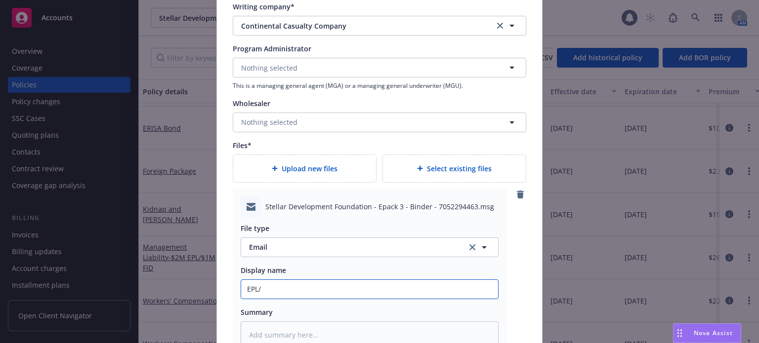
type input "EPL/F"
type textarea "x"
type input "EPL/Fi"
type textarea "x"
type input "EPL/Fid"
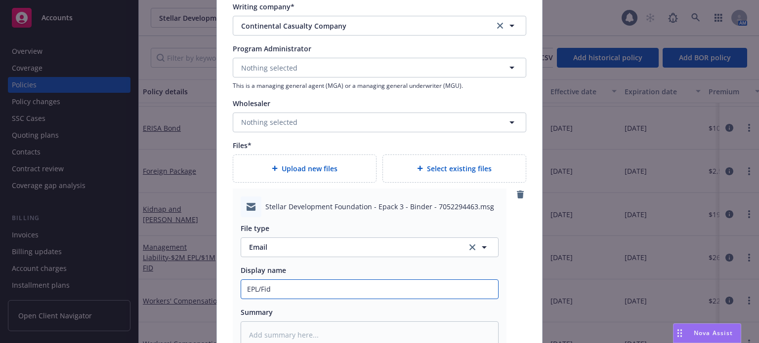
type textarea "x"
type input "EPL/Fid"
type textarea "x"
type input "EPL/Fid B"
type textarea "x"
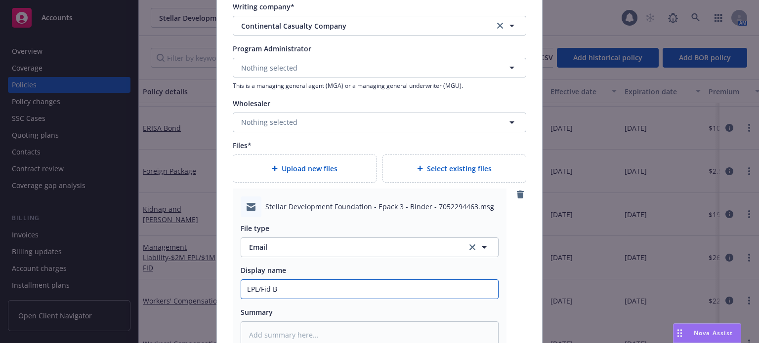
type input "EPL/Fid Bi"
type textarea "x"
type input "EPL/Fid Bind"
type textarea "x"
type input "EPL/Fid Binde"
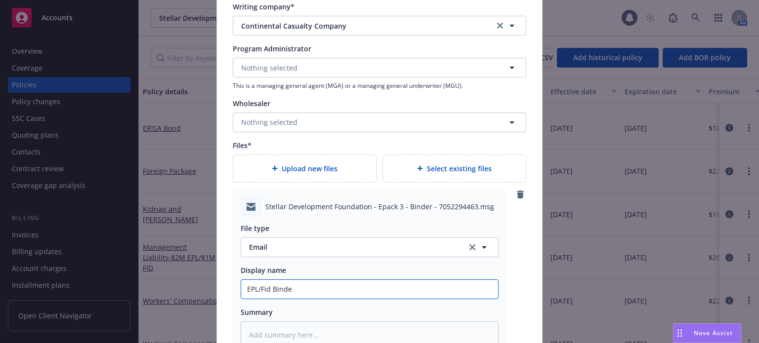
type textarea "x"
type input "EPL/Fid Binder"
type textarea "x"
type input "EPL/Fid Binder,"
type textarea "x"
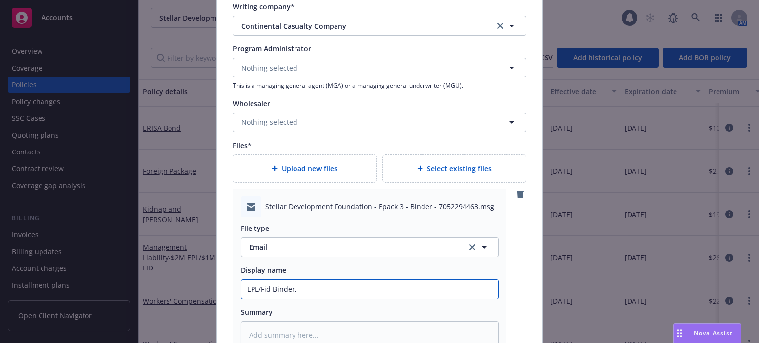
type input "EPL/Fid Binder,"
type textarea "x"
type input "EPL/Fid Binder, I"
type textarea "x"
type input "EPL/Fid Binder, In"
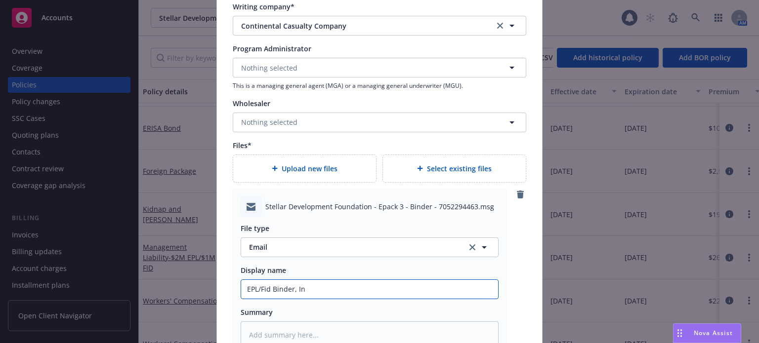
type textarea "x"
type input "EPL/Fid Binder, Inv"
type textarea "x"
type input "EPL/Fid Binder, Invo"
type textarea "x"
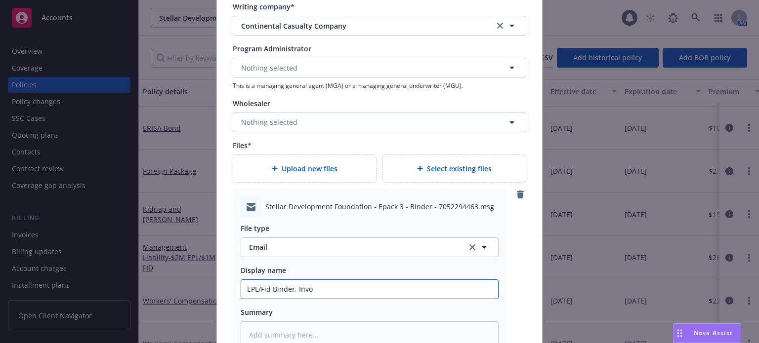
type input "EPL/Fid Binder, Invoi"
type textarea "x"
type input "EPL/Fid Binder, Invoic"
type textarea "x"
type input "EPL/Fid Binder, Invoice"
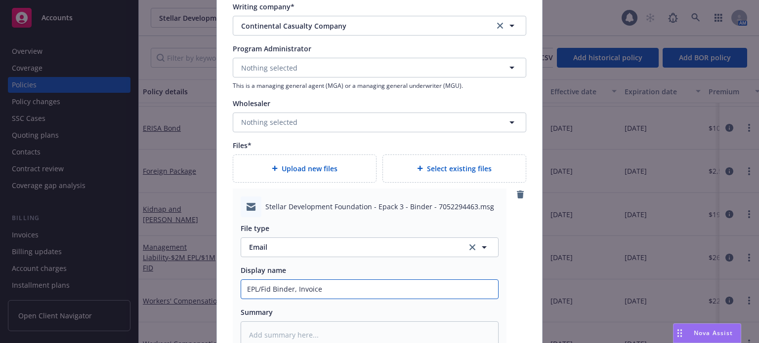
type textarea "x"
type input "EPL/Fid Binder, Invoice"
type textarea "x"
type input "EPL/Fid Binder, Invoice re"
type textarea "x"
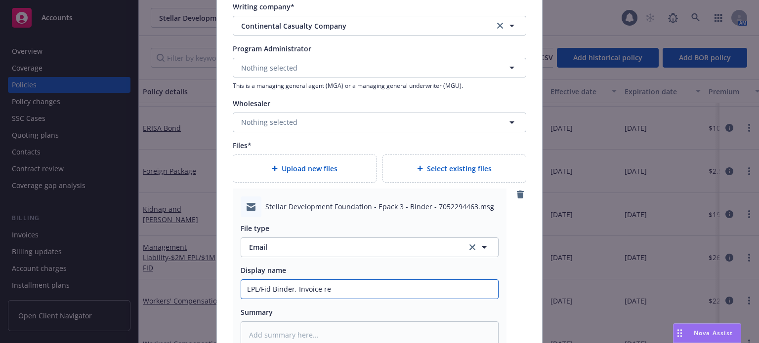
type input "EPL/Fid Binder, Invoice rec"
type textarea "x"
type input "EPL/Fid Binder, Invoice recd"
type textarea "x"
type input "EPL/Fid Binder, Invoice recd f"
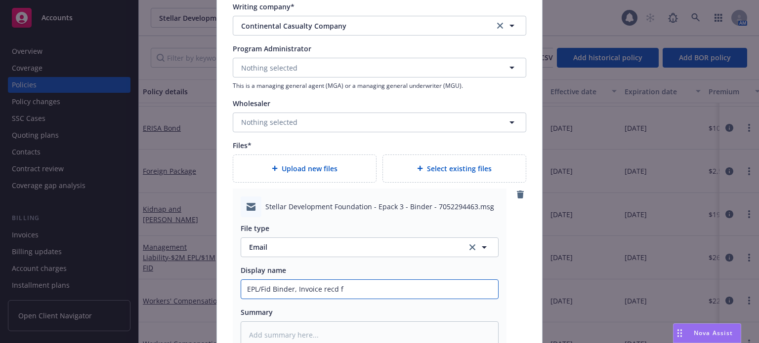
type textarea "x"
type input "EPL/Fid Binder, Invoice recd fr"
type textarea "x"
type input "EPL/Fid Binder, Invoice recd fro"
type textarea "x"
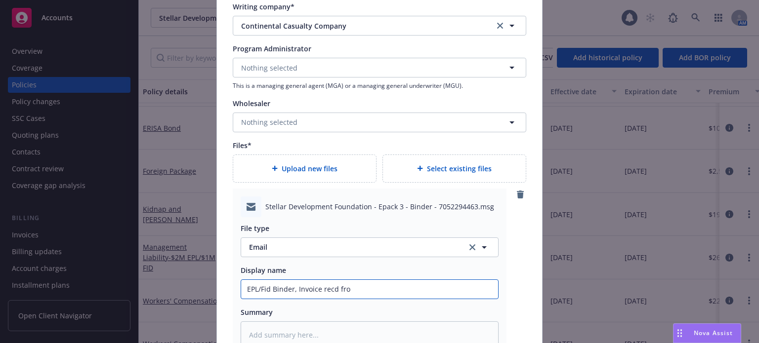
type input "EPL/Fid Binder, Invoice recd fro"
type textarea "x"
type input "EPL/Fid Binder, Invoice recd fro"
type textarea "x"
type input "EPL/Fid Binder, Invoice recd from"
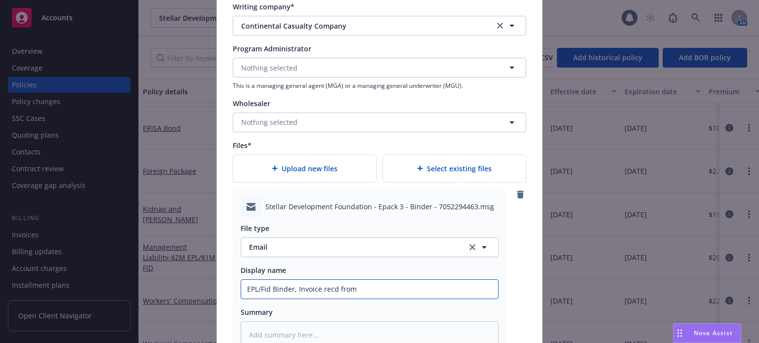
type textarea "x"
type input "EPL/Fid Binder, Invoice recd from"
type textarea "x"
type input "EPL/Fid Binder, Invoice recd from C"
type textarea "x"
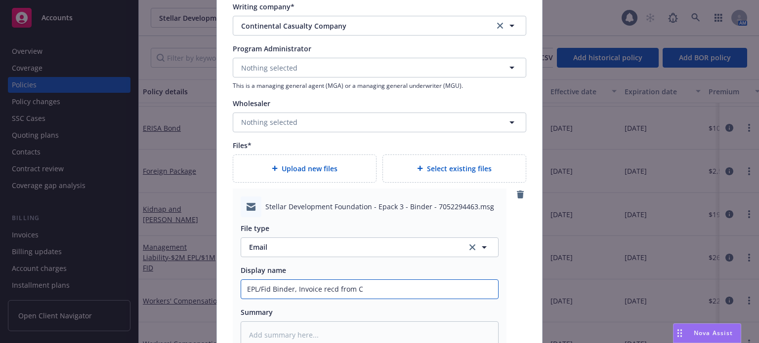
type input "EPL/Fid Binder, Invoice recd from CN"
type textarea "x"
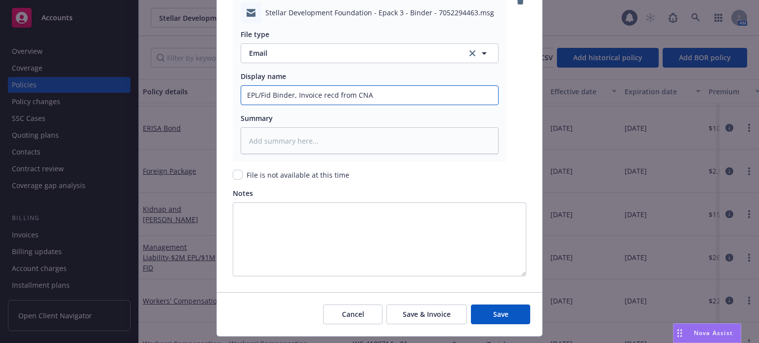
scroll to position [1334, 0]
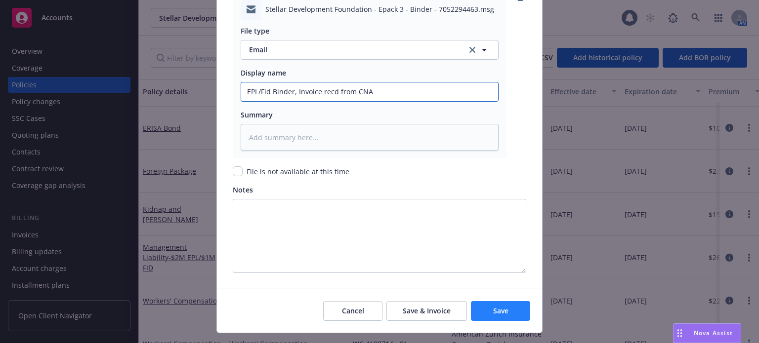
type input "EPL/Fid Binder, Invoice recd from CNA"
click at [493, 307] on span "Save" at bounding box center [500, 310] width 15 height 9
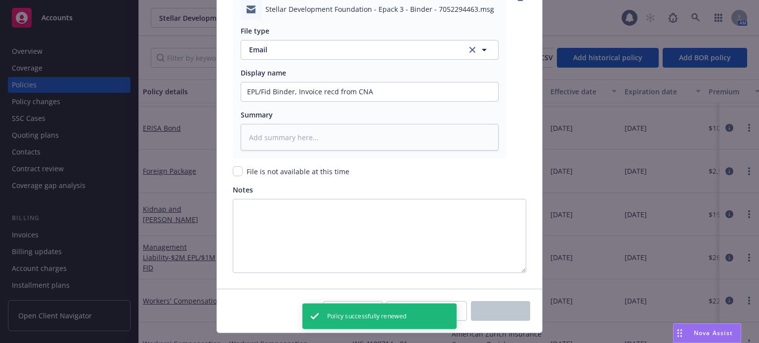
scroll to position [112, 0]
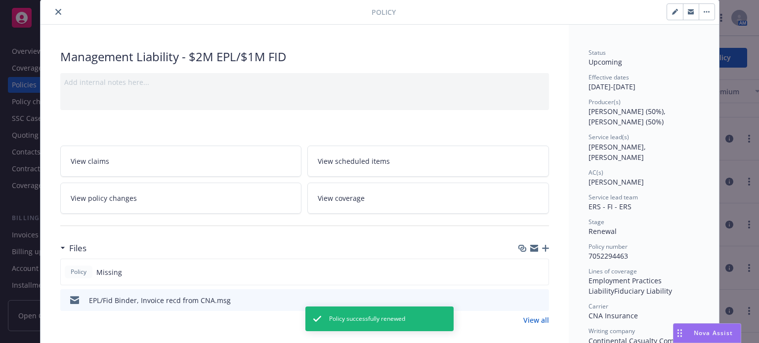
scroll to position [49, 0]
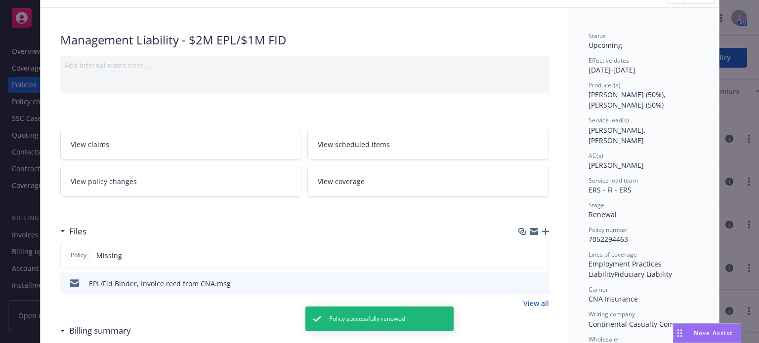
click at [542, 231] on icon "button" at bounding box center [545, 231] width 7 height 7
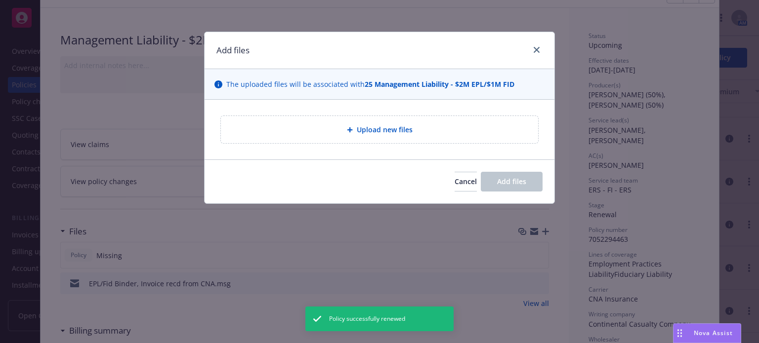
click at [320, 124] on div "Upload new files" at bounding box center [379, 129] width 301 height 11
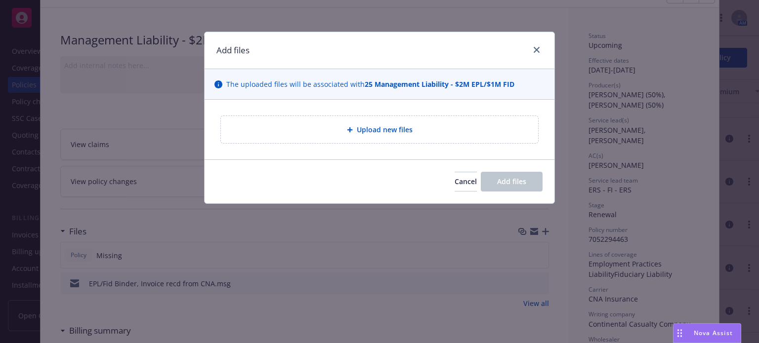
type textarea "x"
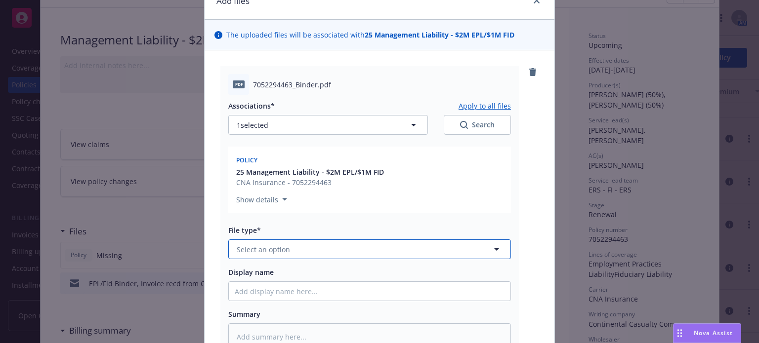
click at [265, 252] on span "Select an option" at bounding box center [263, 250] width 53 height 10
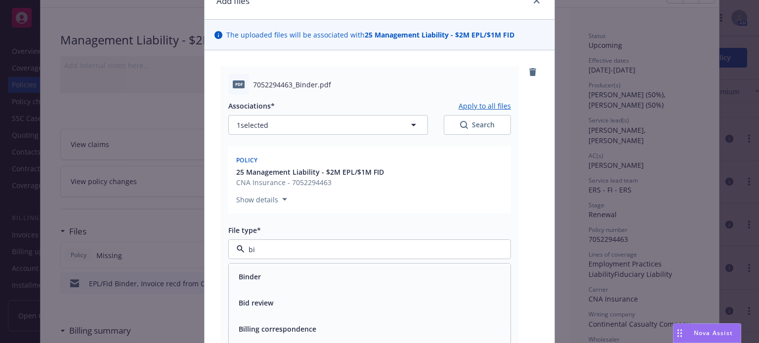
type input "bin"
click at [266, 279] on div "Binder" at bounding box center [370, 277] width 270 height 14
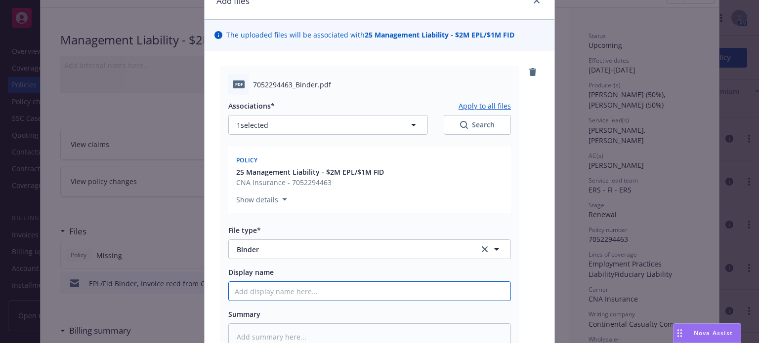
click at [270, 290] on input "Display name" at bounding box center [370, 291] width 282 height 19
type textarea "x"
type input "$"
type textarea "x"
type input "$2"
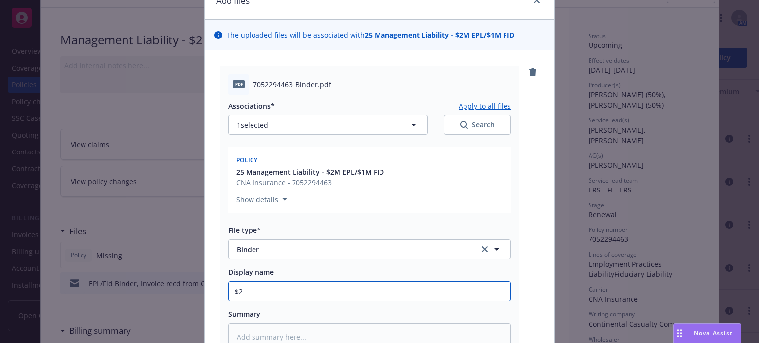
type textarea "x"
type input "$2M"
type textarea "x"
type input "$2M"
type textarea "x"
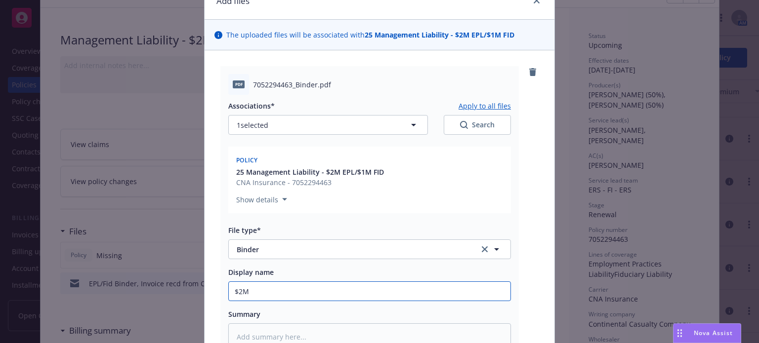
type input "$2M E"
type textarea "x"
type input "$2M EP"
type textarea "x"
type input "$2M EPL"
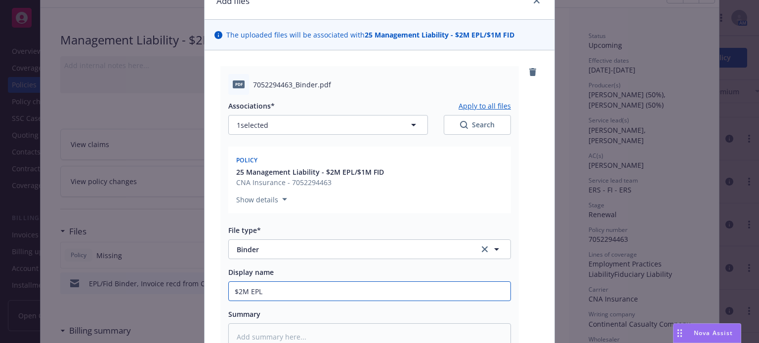
type textarea "x"
type input "$2M EPL/"
type textarea "x"
type input "$2M EPL/$"
type textarea "x"
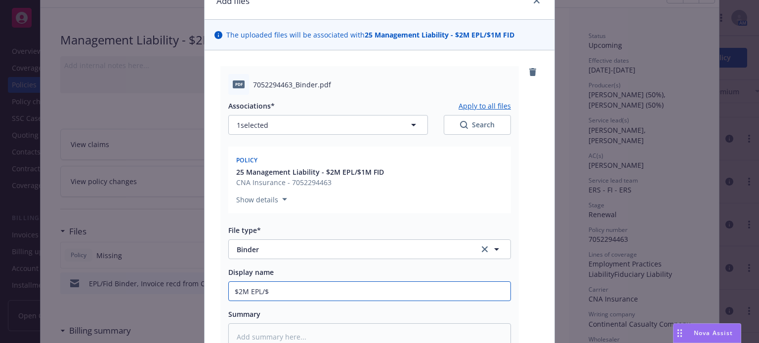
type input "$2M EPL/$1"
type textarea "x"
type input "$2M EPL/$1M"
type textarea "x"
type input "$2M EPL/$1M"
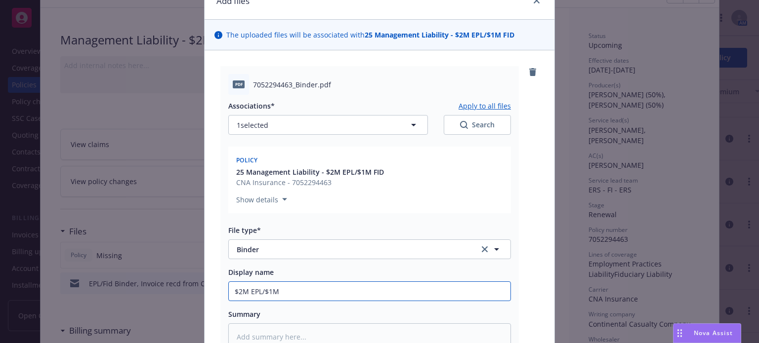
type textarea "x"
type input "$2M EPL/$1M F"
type textarea "x"
type input "$2M EPL/$1M Fi"
type textarea "x"
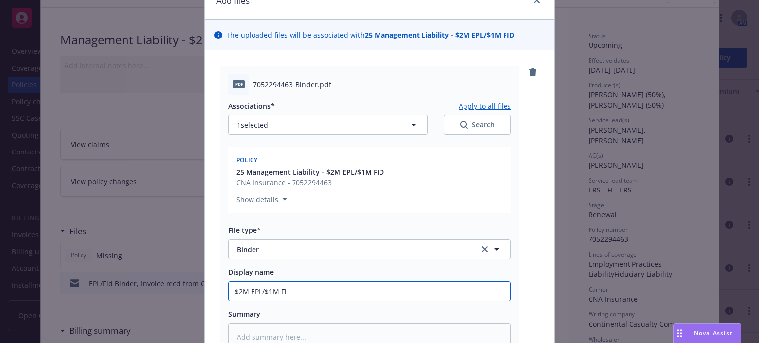
type input "$2M EPL/$1M Fid"
type textarea "x"
type input "$2M EPL/$1M Fid"
type textarea "x"
type input "$2M EPL/$1M Fid B"
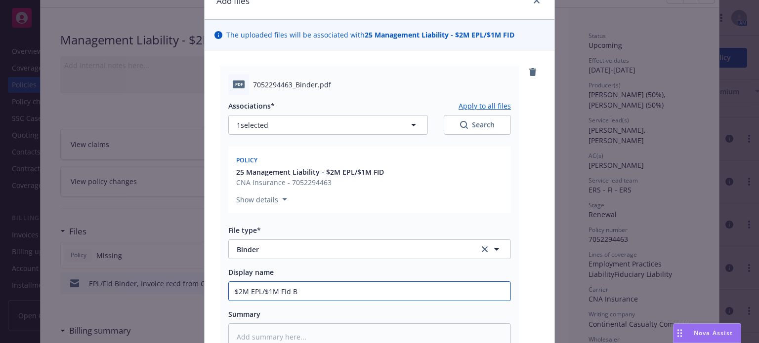
type textarea "x"
type input "$2M EPL/$1M Fid BI"
type textarea "x"
type input "$2M EPL/$1M Fid BIND"
type textarea "x"
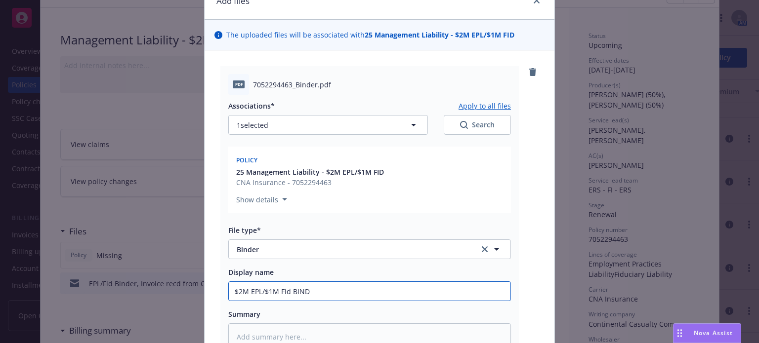
type input "$2M EPL/$1M Fid BINDE"
type textarea "x"
drag, startPoint x: 286, startPoint y: 293, endPoint x: 198, endPoint y: 286, distance: 89.2
click at [198, 286] on div "Add files The uploaded files will be associated with 25 Management Liability - …" at bounding box center [379, 171] width 759 height 343
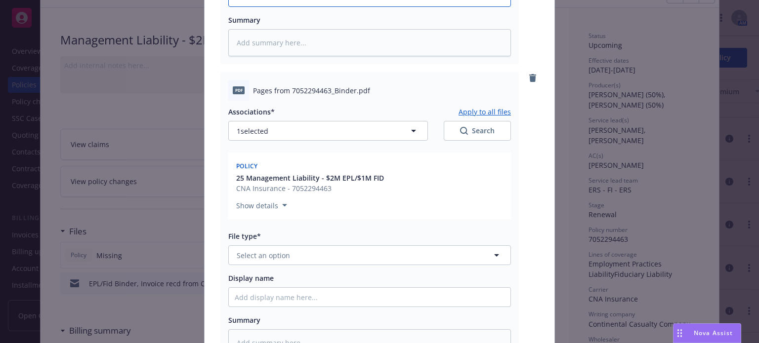
scroll to position [346, 0]
type input "$2M EPL/$1M Fid BINDER"
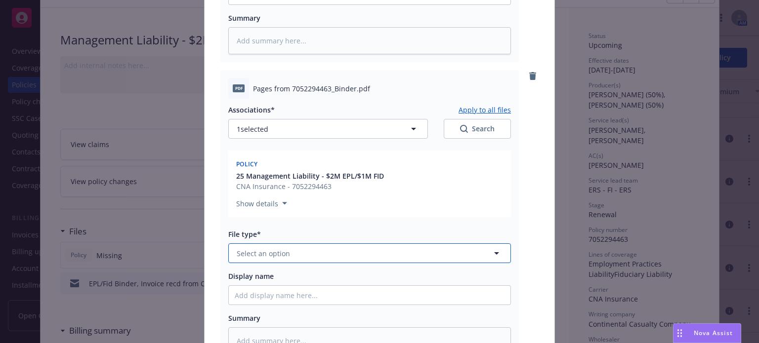
click at [285, 252] on button "Select an option" at bounding box center [369, 254] width 283 height 20
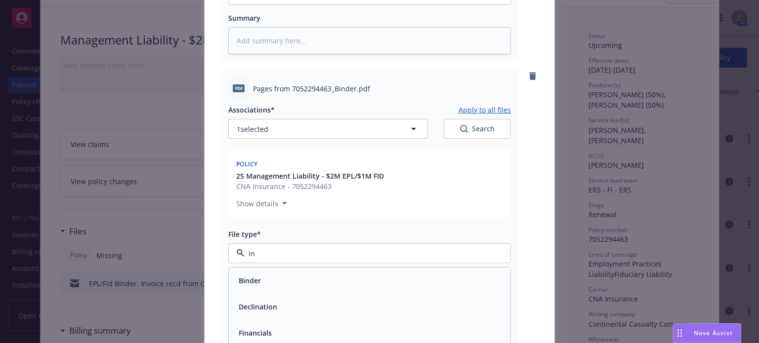
type input "inv"
click at [284, 306] on span "Invoice - Third Party" at bounding box center [273, 307] width 68 height 10
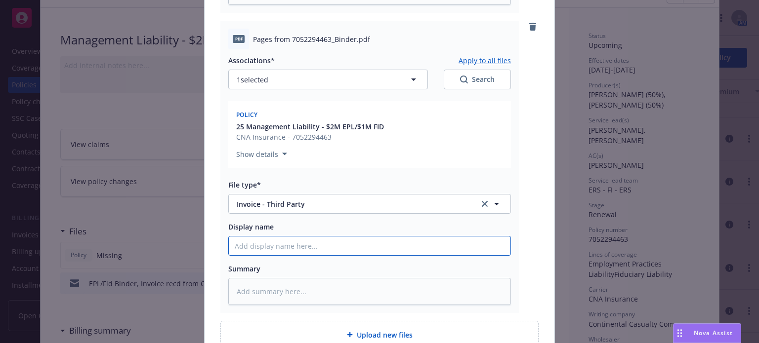
paste input "$2M EPL/$1M Fid BINDER"
type textarea "x"
type input "$2M EPL/$1M Fid BINDER"
drag, startPoint x: 338, startPoint y: 248, endPoint x: 289, endPoint y: 247, distance: 48.4
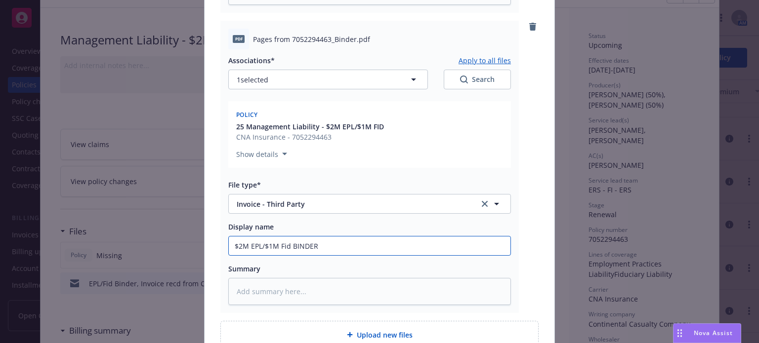
type textarea "x"
type input "$2M EPL/$1M Fid I"
type textarea "x"
type input "$2M EPL/$1M Fid IN"
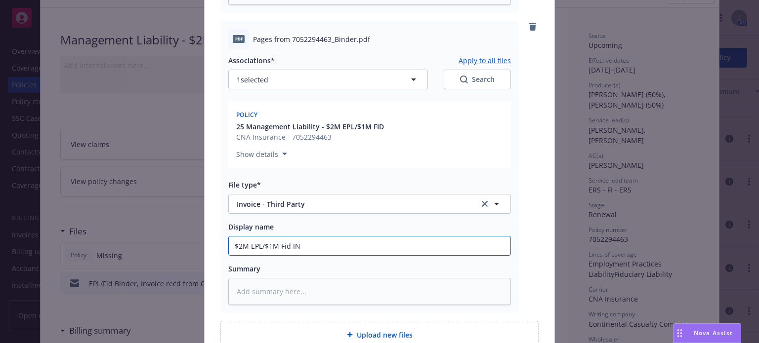
type textarea "x"
type input "$2M EPL/$1M Fid INV"
type textarea "x"
type input "$2M EPL/$1M Fid INVO"
type textarea "x"
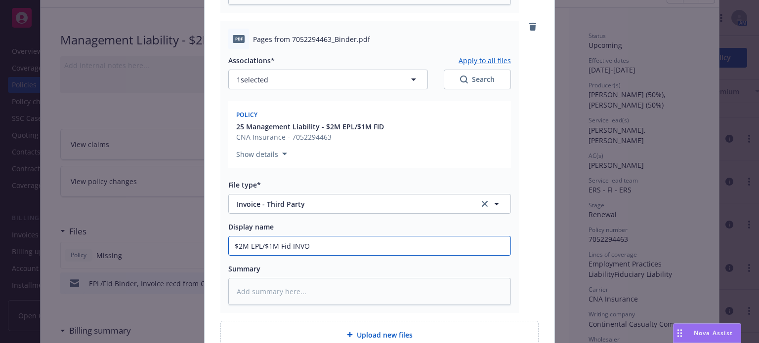
type input "$2M EPL/$1M Fid INVOI"
type textarea "x"
type input "$2M EPL/$1M Fid INVOIC"
type textarea "x"
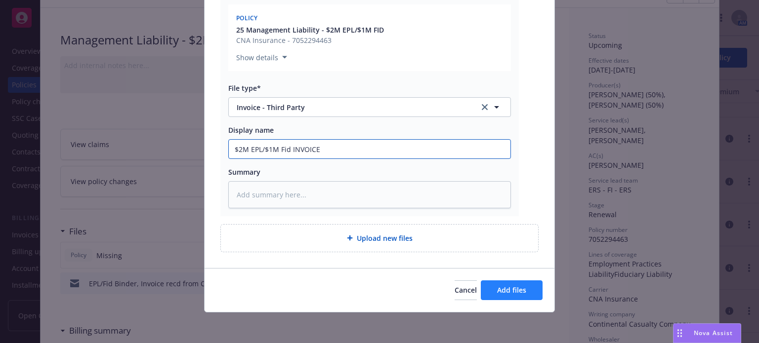
type input "$2M EPL/$1M Fid INVOICE"
click at [508, 286] on span "Add files" at bounding box center [511, 290] width 29 height 9
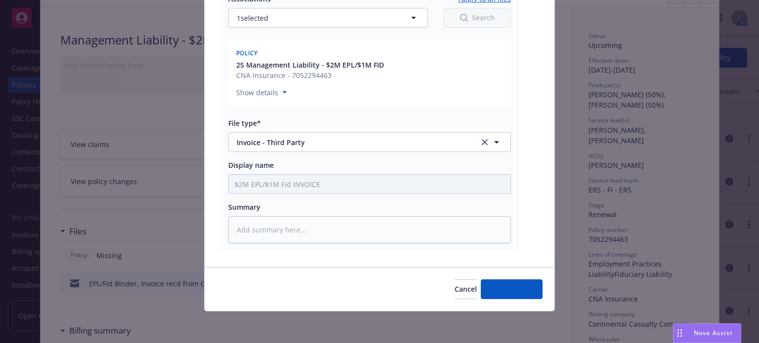
scroll to position [456, 0]
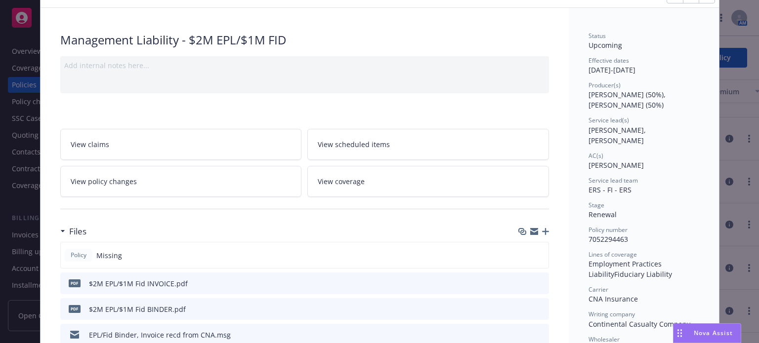
click at [542, 229] on icon "button" at bounding box center [545, 231] width 7 height 7
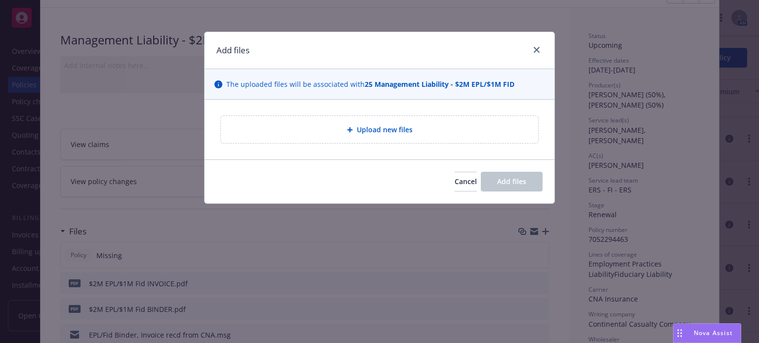
type textarea "x"
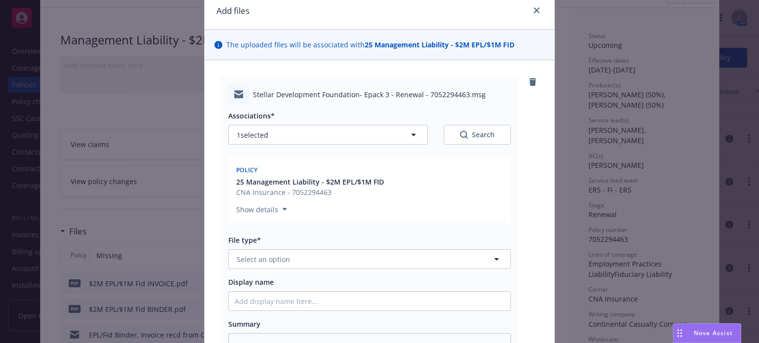
scroll to position [99, 0]
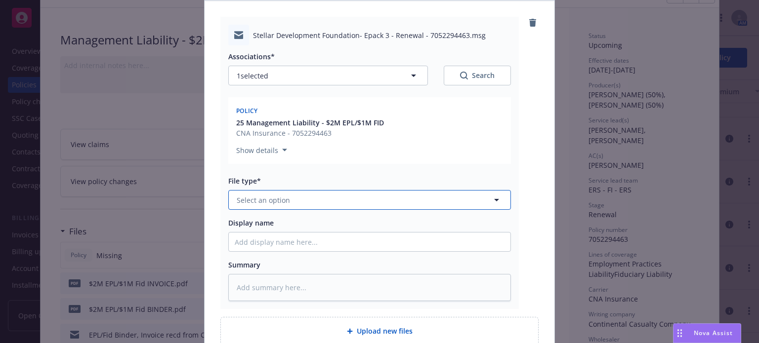
click at [282, 203] on span "Select an option" at bounding box center [263, 200] width 53 height 10
type input "emai"
click at [272, 226] on div "Email" at bounding box center [370, 227] width 270 height 14
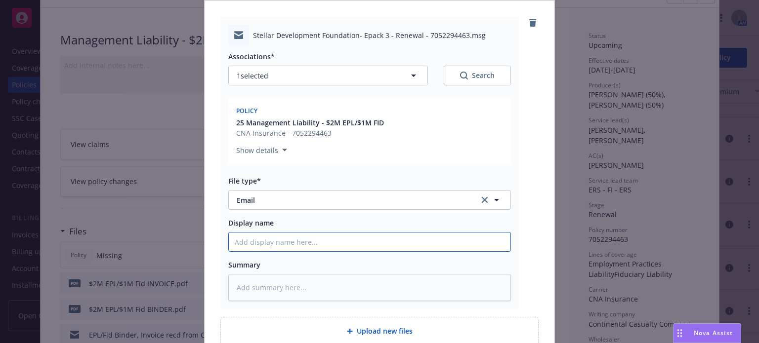
click at [268, 243] on input "Display name" at bounding box center [370, 242] width 282 height 19
paste input "$2M EPL/$1M Fid BINDER"
type textarea "x"
type input "$2M EPL/$1M Fid BINDER"
drag, startPoint x: 289, startPoint y: 243, endPoint x: 358, endPoint y: 241, distance: 68.7
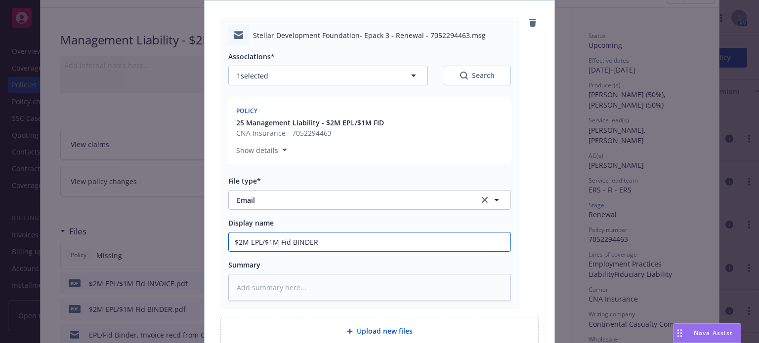
click at [358, 241] on input "$2M EPL/$1M Fid BINDER" at bounding box center [370, 242] width 282 height 19
type textarea "x"
type input "$2M EPL/$1M Fid P"
type textarea "x"
type input "$2M EPL/$1M Fid PO"
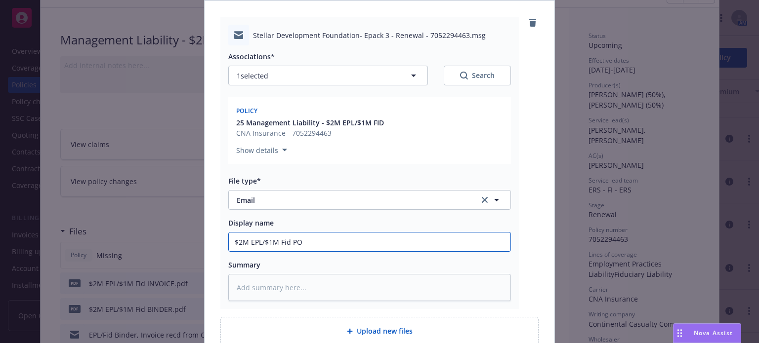
type textarea "x"
type input "$2M EPL/$1M Fid P"
type textarea "x"
type input "$2M EPL/$1M Fid"
type textarea "x"
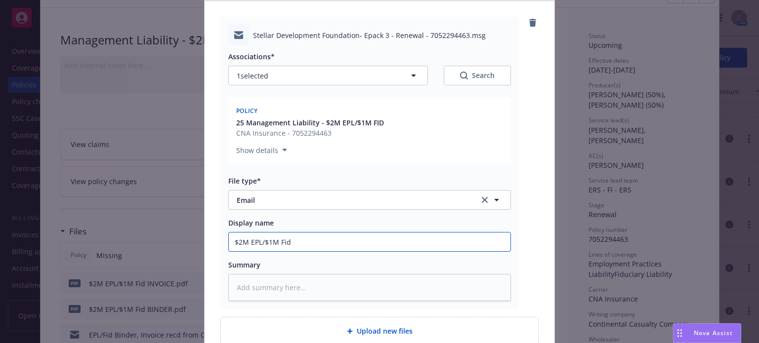
type input "$2M EPL/$1M Fid P"
type textarea "x"
type input "$2M EPL/$1M Fid Po"
type textarea "x"
type input "$2M EPL/$1M Fid Pol"
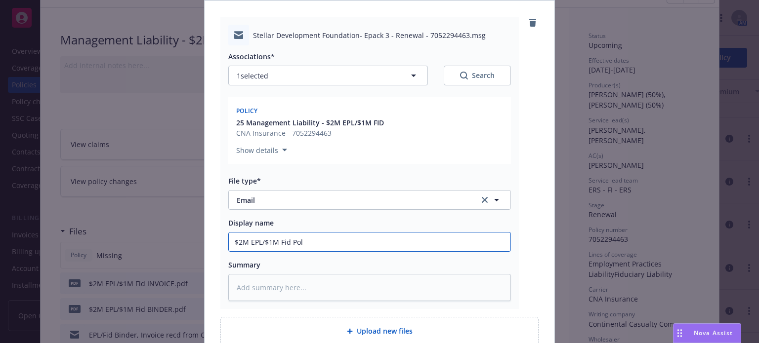
type textarea "x"
type input "$2M EPL/$1M Fid Poli"
type textarea "x"
type input "$2M EPL/$1M Fid Polic"
type textarea "x"
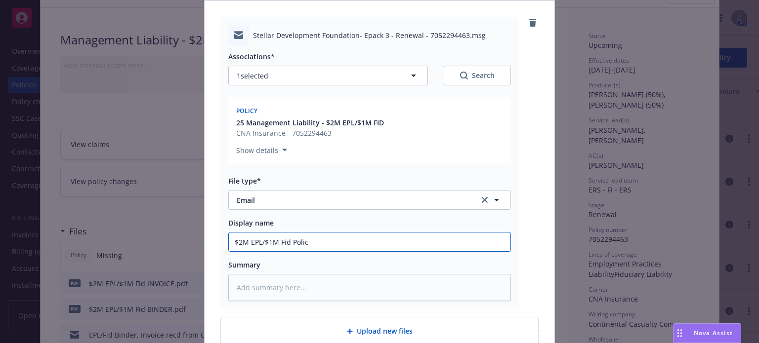
type input "$2M EPL/$1M Fid Policy"
type textarea "x"
type input "$2M EPL/$1M Fid Policy"
type textarea "x"
type input "$2M EPL/$1M Fid Policy re"
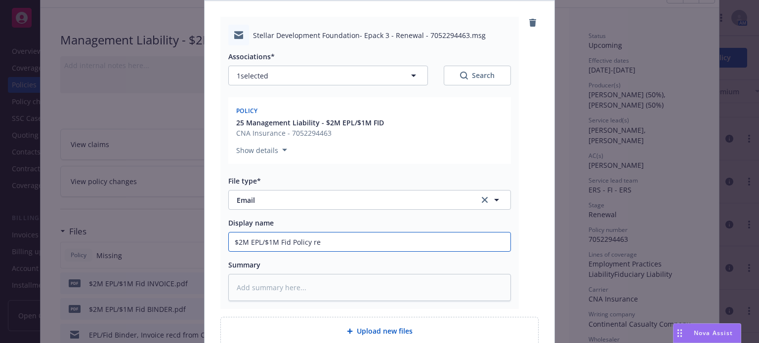
type textarea "x"
type input "$2M EPL/$1M Fid Policy rec"
type textarea "x"
type input "$2M EPL/$1M Fid Policy recd"
type textarea "x"
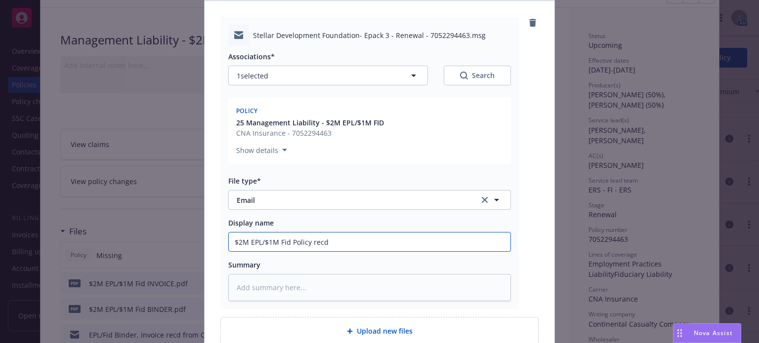
type input "$2M EPL/$1M Fid Policy recd f"
type textarea "x"
type input "$2M EPL/$1M Fid Policy recd fr"
type textarea "x"
type input "$2M EPL/$1M Fid Policy recd fro"
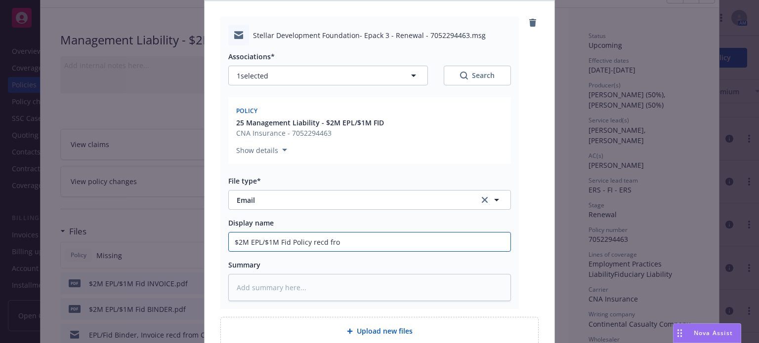
type textarea "x"
type input "$2M EPL/$1M Fid Policy recd from"
type textarea "x"
type input "$2M EPL/$1M Fid Policy recd from"
type textarea "x"
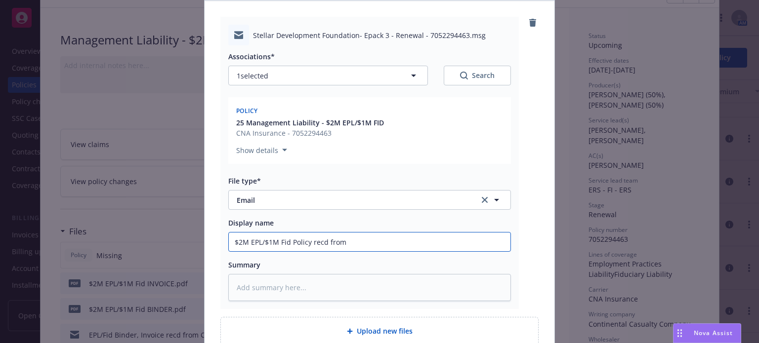
type input "$2M EPL/$1M Fid Policy recd from C"
type textarea "x"
type input "$2M EPL/$1M Fid Policy recd from CN"
type textarea "x"
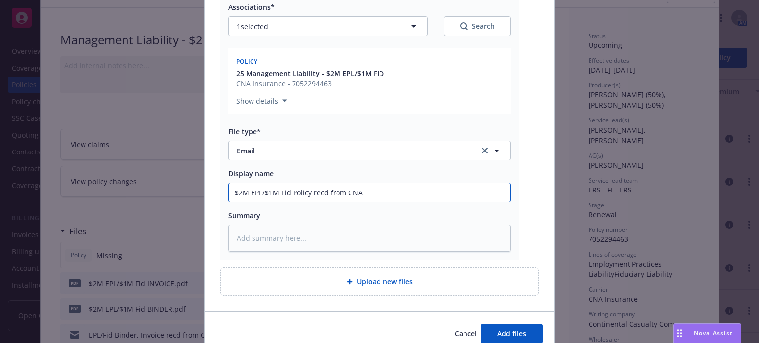
type input "$2M EPL/$1M Fid Policy recd from CNA"
type textarea "x"
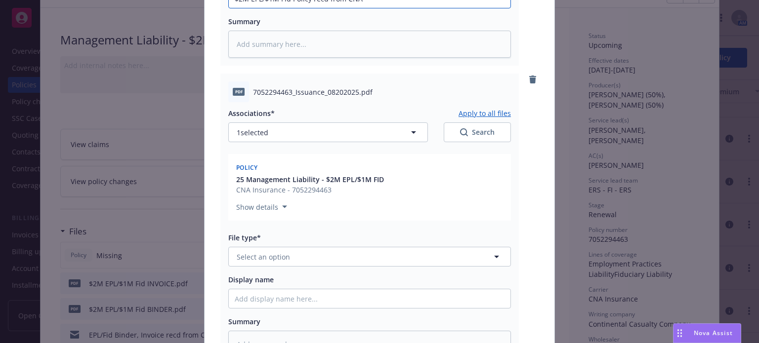
scroll to position [346, 0]
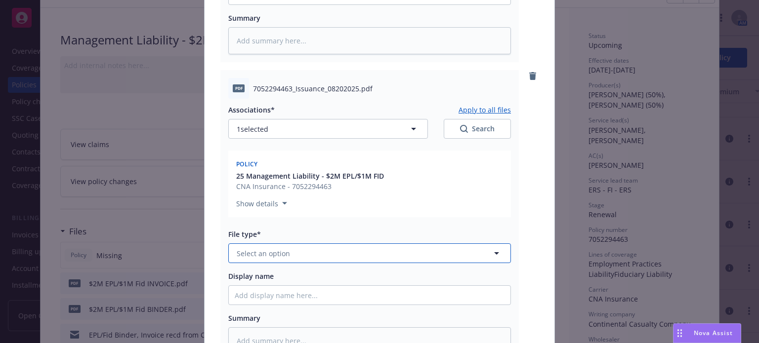
click at [287, 250] on button "Select an option" at bounding box center [369, 254] width 283 height 20
type input "poli"
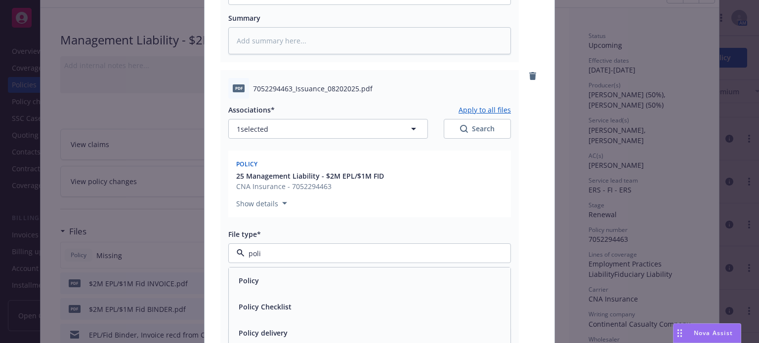
click at [249, 282] on span "Policy" at bounding box center [249, 281] width 20 height 10
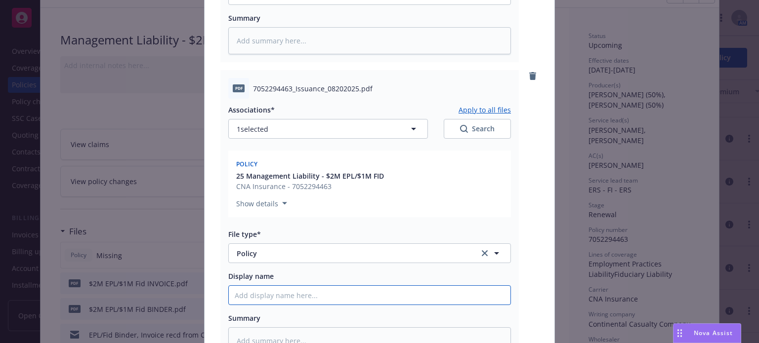
paste input "$2M EPL/$1M Fid BINDER"
type textarea "x"
type input "$2M EPL/$1M Fid BINDER"
drag, startPoint x: 336, startPoint y: 294, endPoint x: 288, endPoint y: 294, distance: 47.4
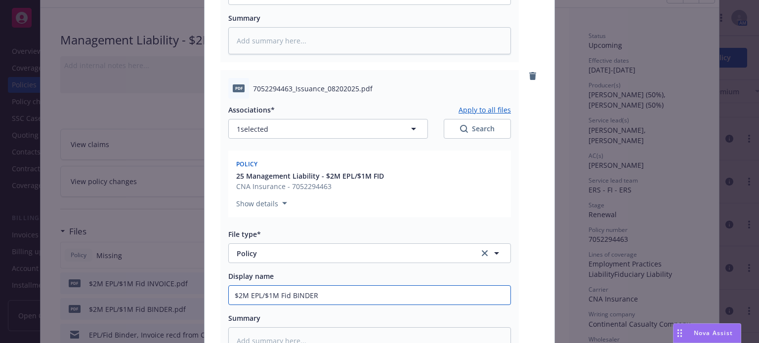
type textarea "x"
type input "$2M EPL/$1M Fid P"
type textarea "x"
type input "$2M EPL/$1M Fid PO"
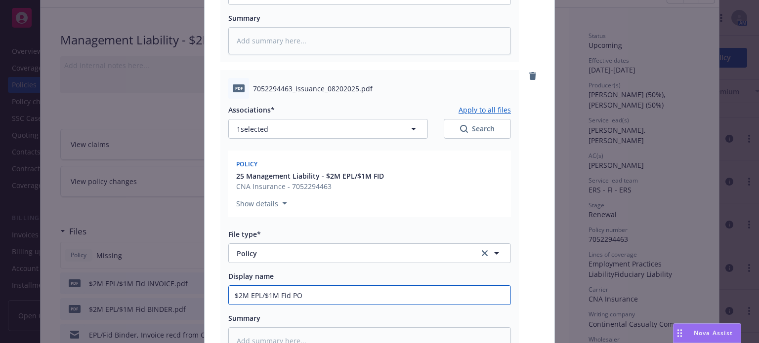
type textarea "x"
type input "$2M EPL/$1M Fid POLI"
type textarea "x"
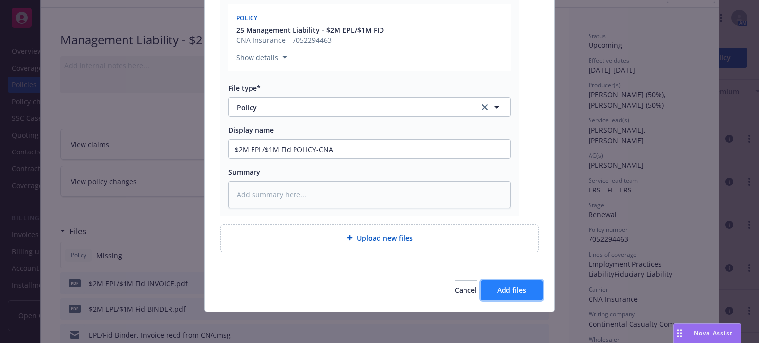
click at [515, 290] on span "Add files" at bounding box center [511, 290] width 29 height 9
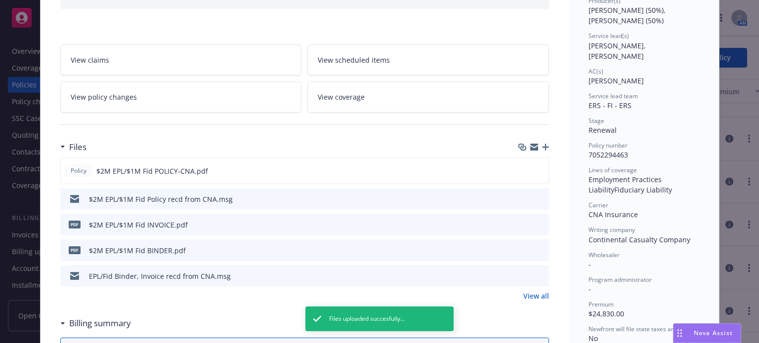
scroll to position [148, 0]
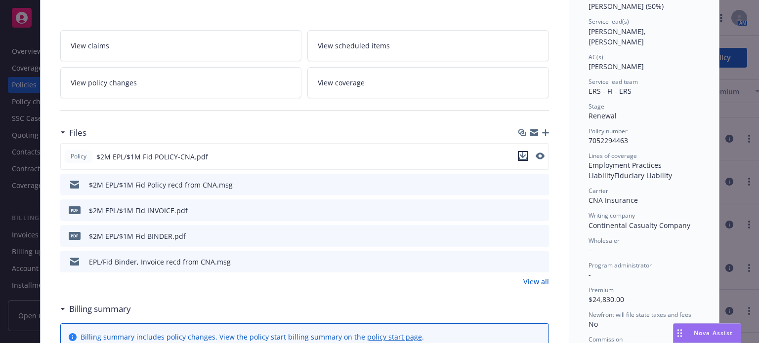
click at [519, 152] on icon "download file" at bounding box center [523, 156] width 8 height 8
click at [519, 234] on icon "download file" at bounding box center [523, 236] width 8 height 8
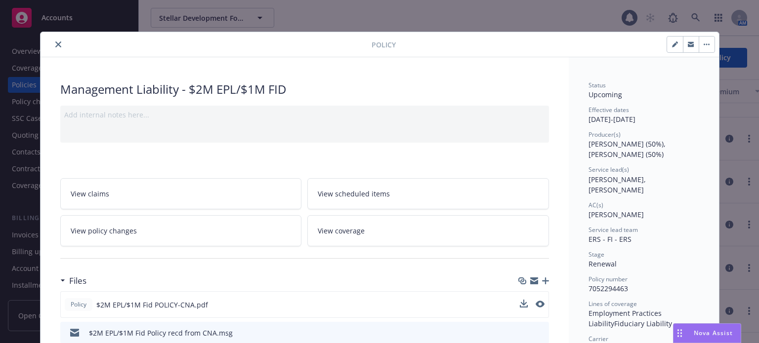
click at [55, 41] on icon "close" at bounding box center [58, 44] width 6 height 6
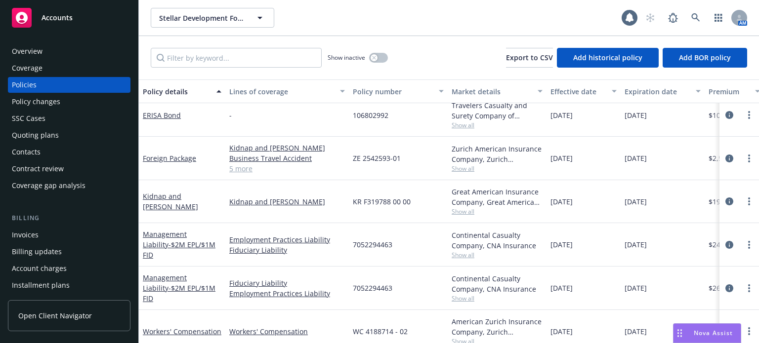
scroll to position [260, 0]
